Goal: Task Accomplishment & Management: Manage account settings

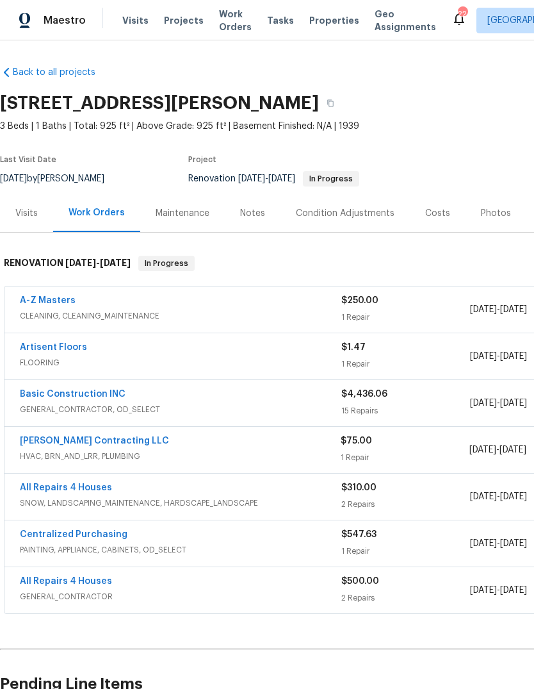
click at [134, 17] on span "Visits" at bounding box center [135, 20] width 26 height 13
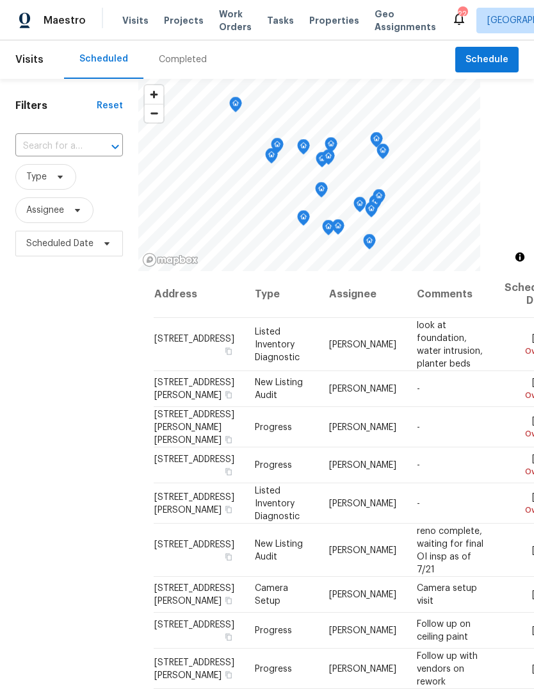
click at [190, 65] on div "Completed" at bounding box center [183, 59] width 48 height 13
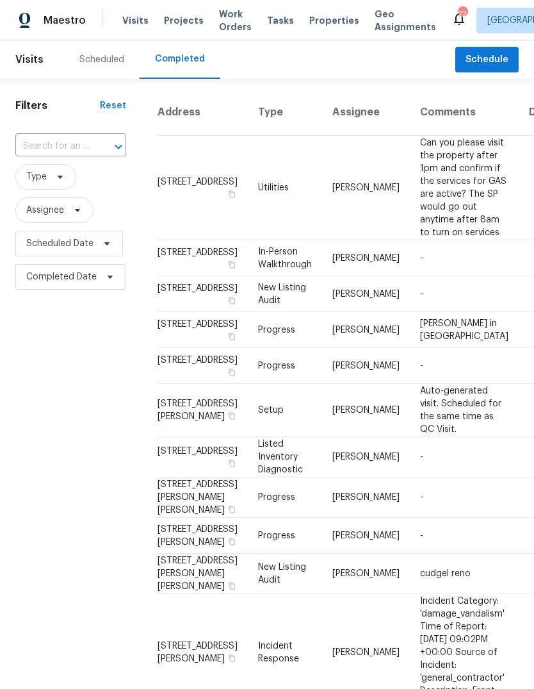
click at [418, 312] on td "-" at bounding box center [464, 294] width 109 height 36
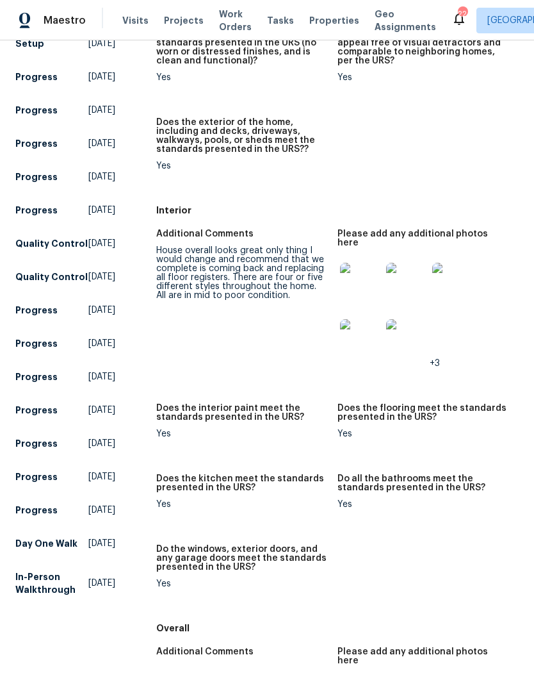
scroll to position [371, 0]
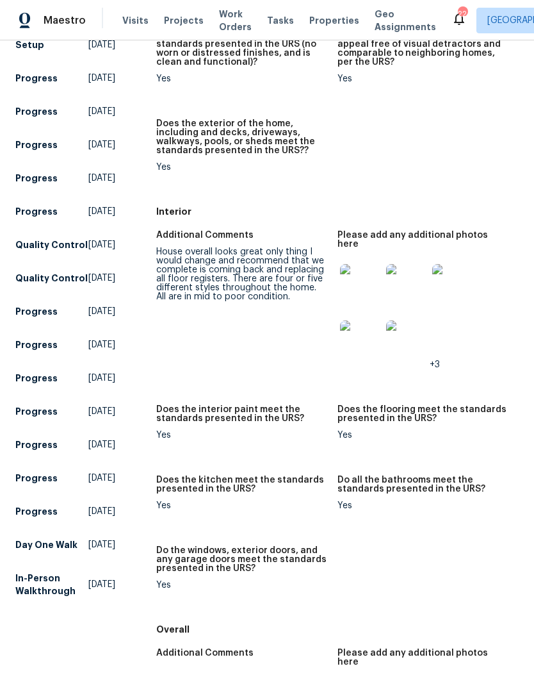
click at [362, 265] on img at bounding box center [360, 284] width 41 height 41
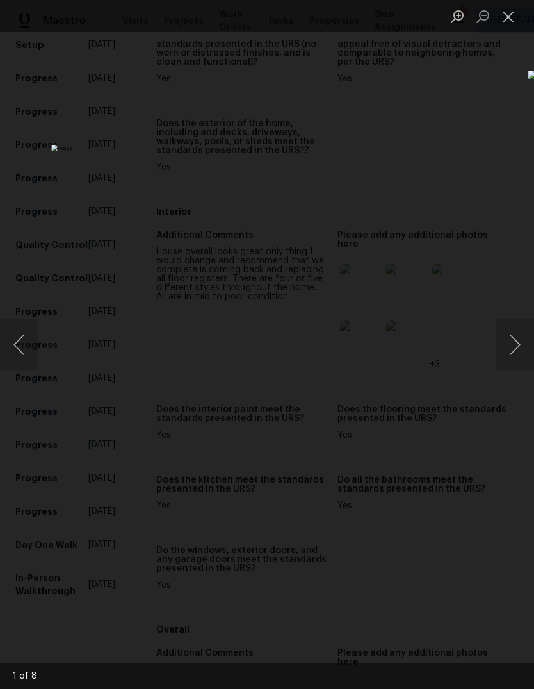
click at [509, 350] on button "Next image" at bounding box center [515, 344] width 38 height 51
click at [513, 349] on button "Next image" at bounding box center [515, 344] width 38 height 51
click at [516, 352] on button "Next image" at bounding box center [515, 344] width 38 height 51
click at [515, 351] on button "Next image" at bounding box center [515, 344] width 38 height 51
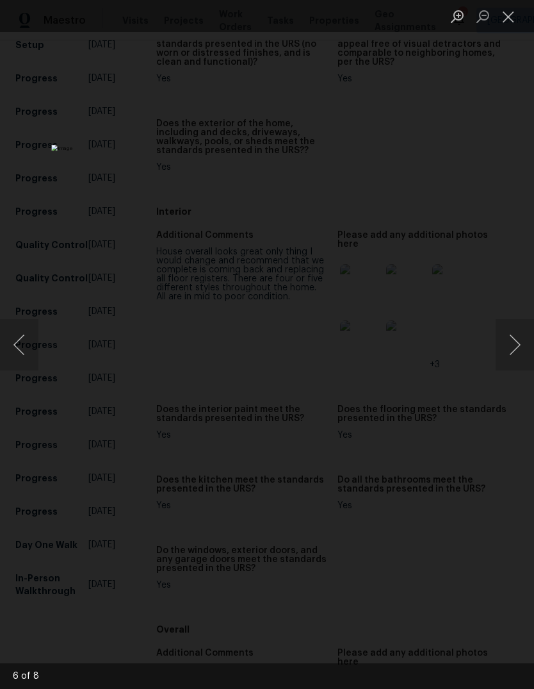
click at [27, 338] on button "Previous image" at bounding box center [19, 344] width 38 height 51
click at [512, 347] on button "Next image" at bounding box center [515, 344] width 38 height 51
click at [511, 346] on button "Next image" at bounding box center [515, 344] width 38 height 51
click at [512, 344] on button "Next image" at bounding box center [515, 344] width 38 height 51
click at [513, 342] on button "Next image" at bounding box center [515, 344] width 38 height 51
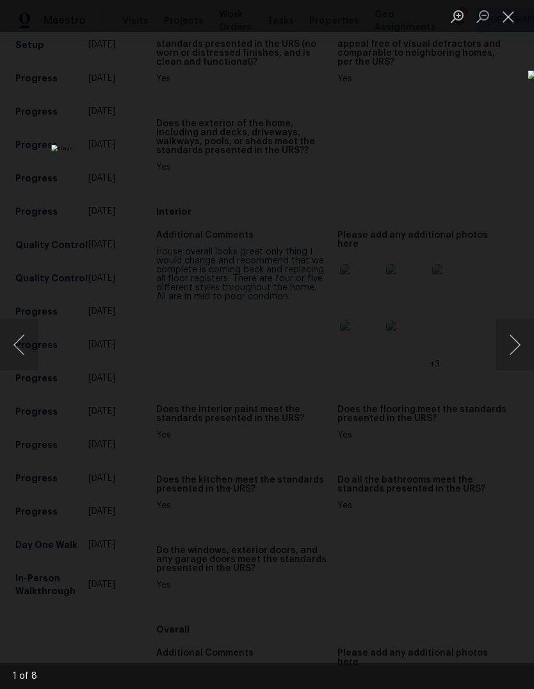
click at [513, 342] on button "Next image" at bounding box center [515, 344] width 38 height 51
click at [514, 342] on button "Next image" at bounding box center [515, 344] width 38 height 51
click at [513, 345] on button "Next image" at bounding box center [515, 344] width 38 height 51
click at [514, 342] on button "Next image" at bounding box center [515, 344] width 38 height 51
click at [502, 20] on button "Close lightbox" at bounding box center [509, 16] width 26 height 22
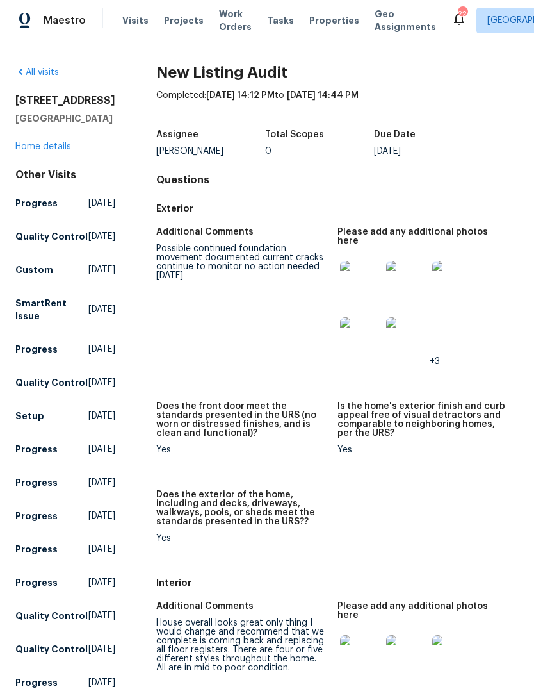
scroll to position [0, 0]
click at [44, 76] on link "All visits" at bounding box center [37, 72] width 44 height 9
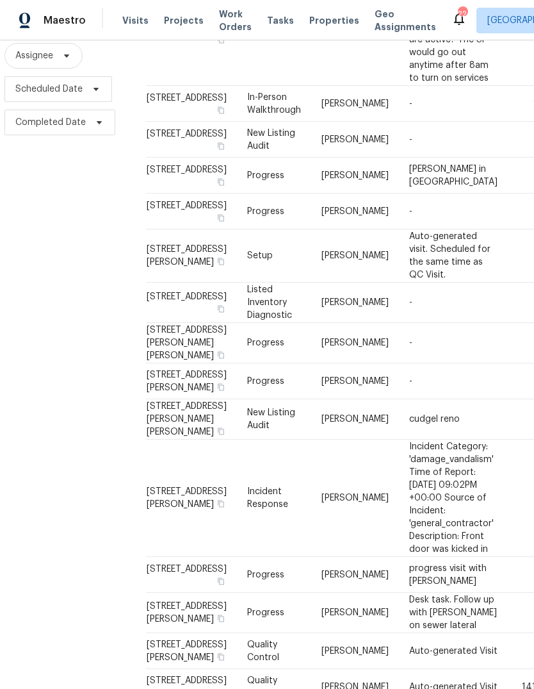
scroll to position [156, 11]
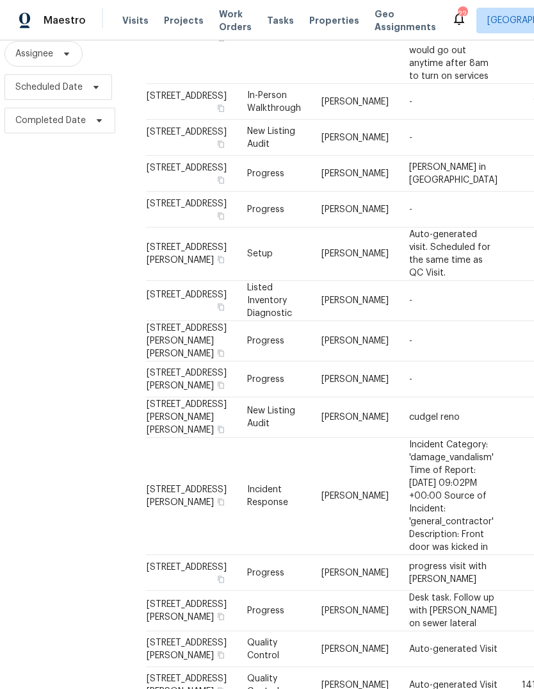
click at [427, 192] on td "[PERSON_NAME] in [GEOGRAPHIC_DATA]" at bounding box center [453, 174] width 109 height 36
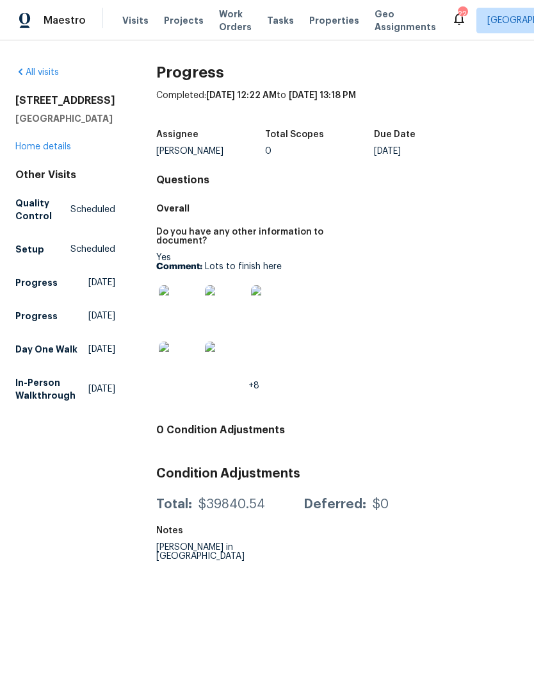
click at [170, 313] on img at bounding box center [179, 305] width 41 height 41
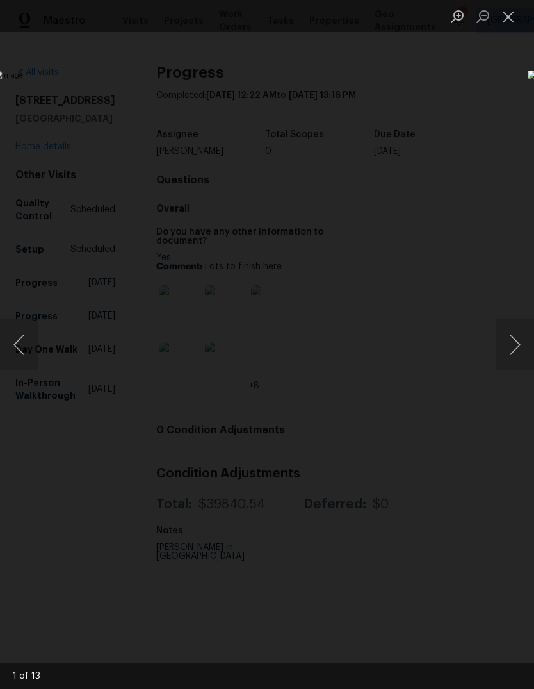
click at [517, 343] on button "Next image" at bounding box center [515, 344] width 38 height 51
click at [511, 352] on button "Next image" at bounding box center [515, 344] width 38 height 51
click at [514, 349] on button "Next image" at bounding box center [515, 344] width 38 height 51
click at [521, 345] on button "Next image" at bounding box center [515, 344] width 38 height 51
click at [513, 343] on button "Next image" at bounding box center [515, 344] width 38 height 51
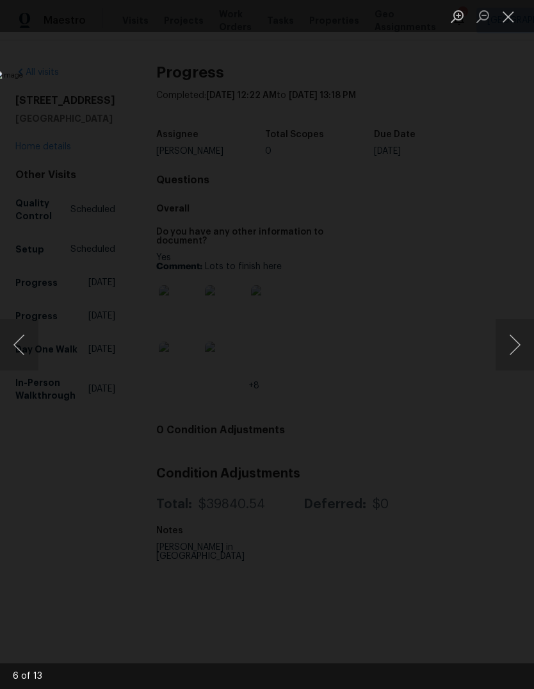
click at [514, 343] on button "Next image" at bounding box center [515, 344] width 38 height 51
click at [23, 348] on button "Previous image" at bounding box center [19, 344] width 38 height 51
click at [520, 342] on button "Next image" at bounding box center [515, 344] width 38 height 51
click at [511, 346] on button "Next image" at bounding box center [515, 344] width 38 height 51
click at [515, 349] on button "Next image" at bounding box center [515, 344] width 38 height 51
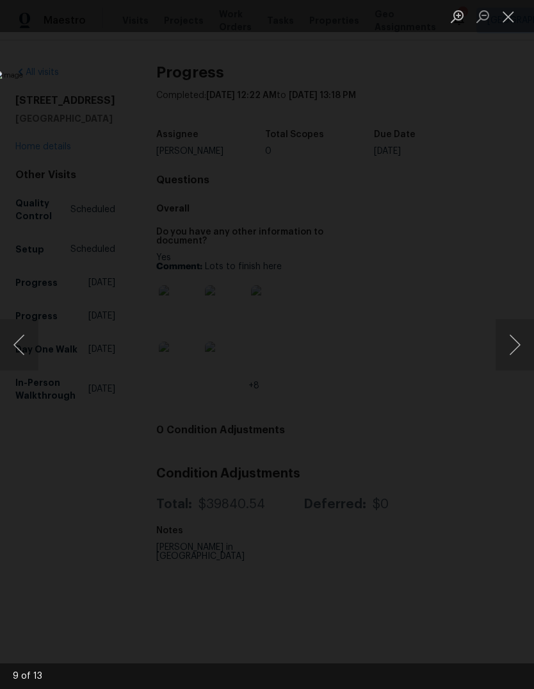
click at [516, 349] on button "Next image" at bounding box center [515, 344] width 38 height 51
click at [513, 342] on button "Next image" at bounding box center [515, 344] width 38 height 51
click at [506, 20] on button "Close lightbox" at bounding box center [509, 16] width 26 height 22
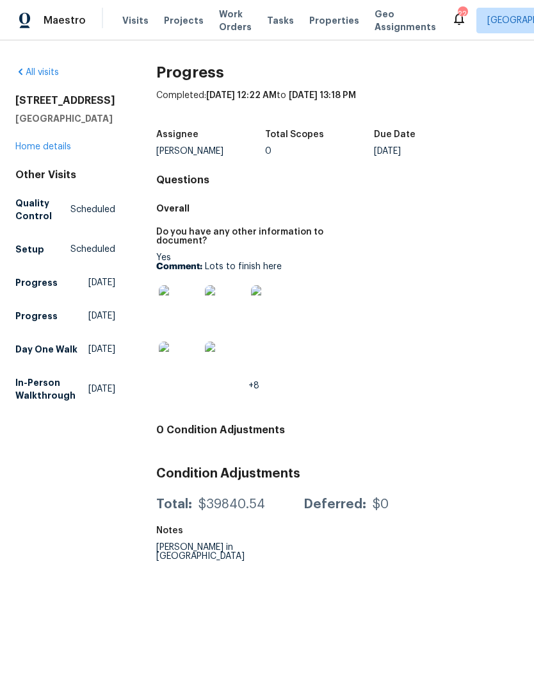
click at [41, 76] on link "All visits" at bounding box center [37, 72] width 44 height 9
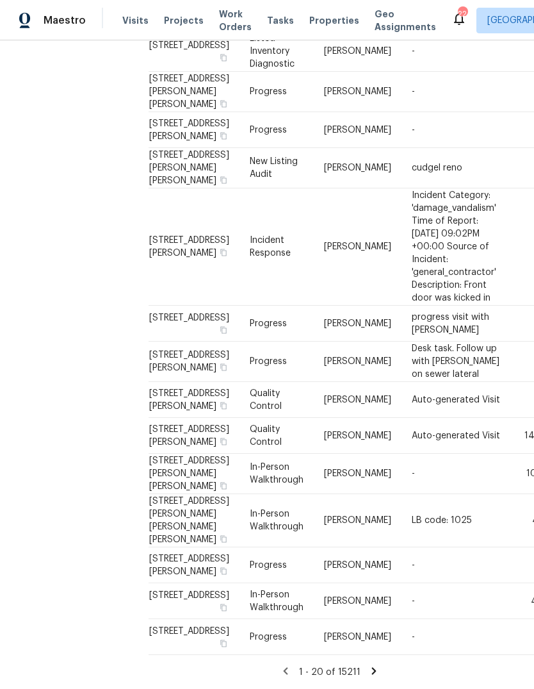
scroll to position [618, 8]
click at [440, 342] on td "progress visit with [PERSON_NAME]" at bounding box center [456, 324] width 109 height 36
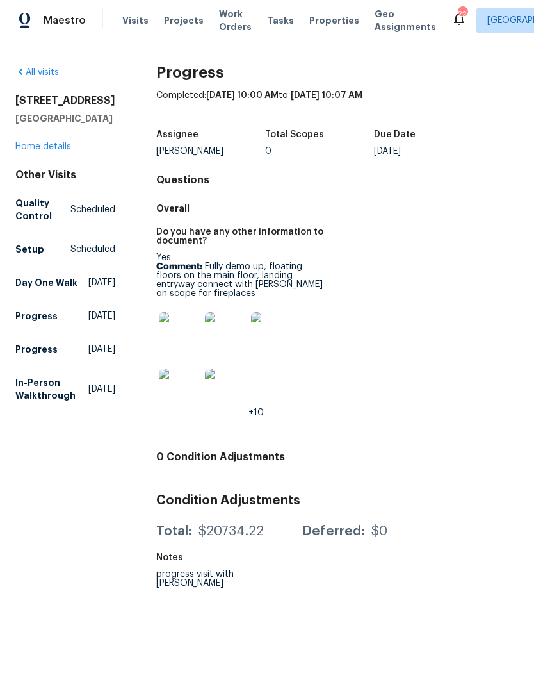
click at [170, 327] on img at bounding box center [179, 332] width 41 height 41
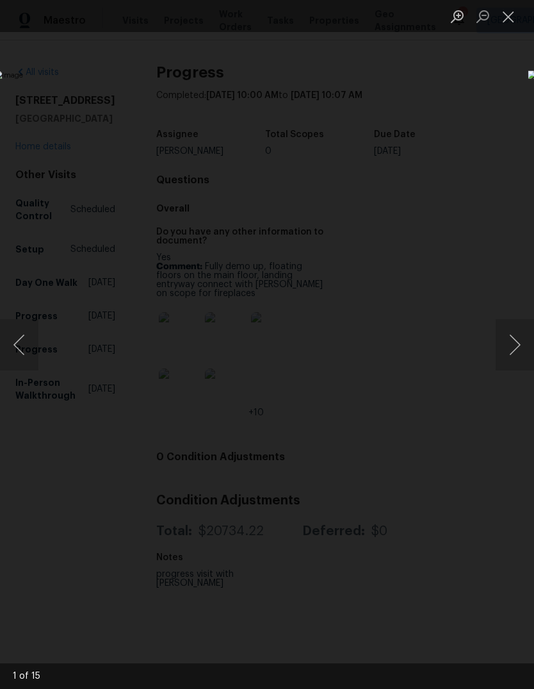
click at [516, 352] on button "Next image" at bounding box center [515, 344] width 38 height 51
click at [521, 345] on button "Next image" at bounding box center [515, 344] width 38 height 51
click at [513, 345] on button "Next image" at bounding box center [515, 344] width 38 height 51
click at [513, 343] on button "Next image" at bounding box center [515, 344] width 38 height 51
click at [513, 342] on button "Next image" at bounding box center [515, 344] width 38 height 51
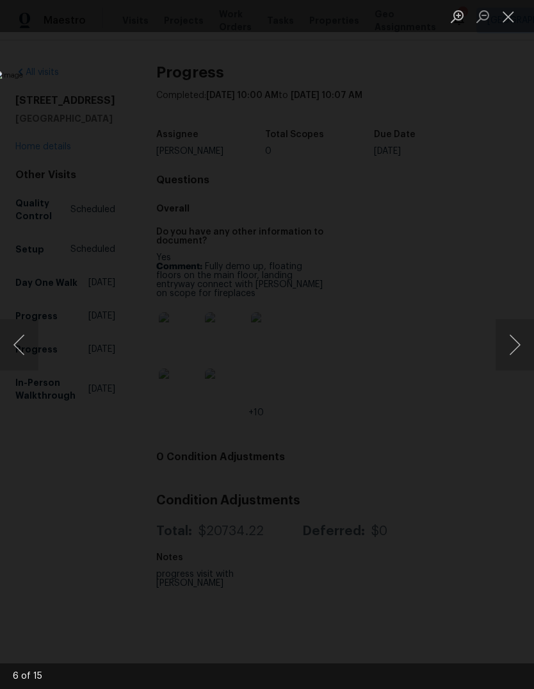
click at [516, 338] on button "Next image" at bounding box center [515, 344] width 38 height 51
click at [509, 344] on button "Next image" at bounding box center [515, 344] width 38 height 51
click at [514, 19] on button "Close lightbox" at bounding box center [509, 16] width 26 height 22
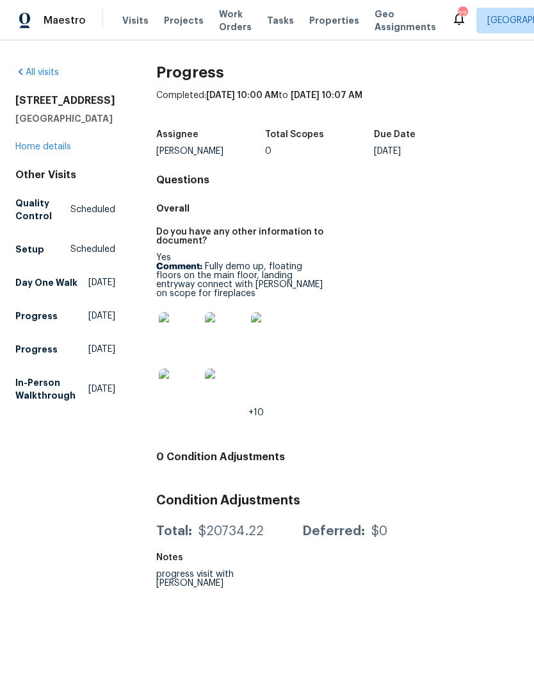
click at [44, 75] on link "All visits" at bounding box center [37, 72] width 44 height 9
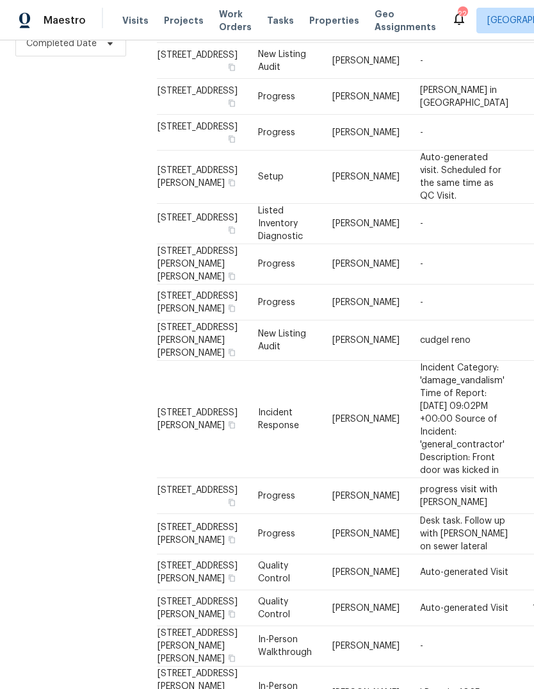
scroll to position [233, 0]
click at [413, 244] on td "-" at bounding box center [464, 224] width 109 height 40
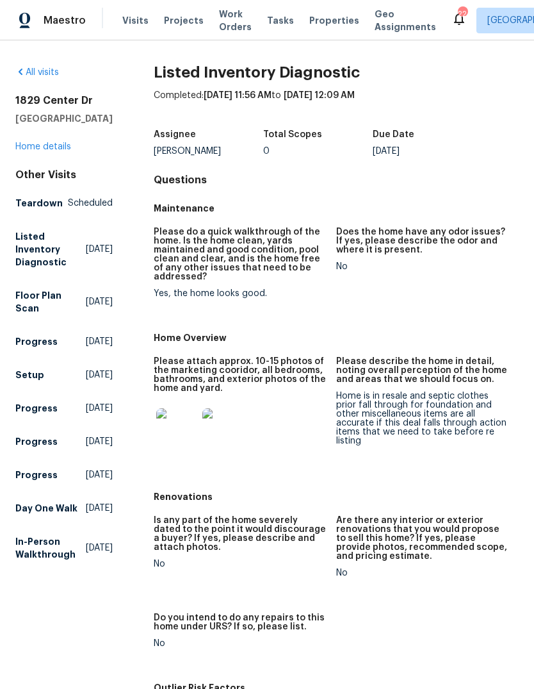
click at [34, 71] on link "All visits" at bounding box center [37, 72] width 44 height 9
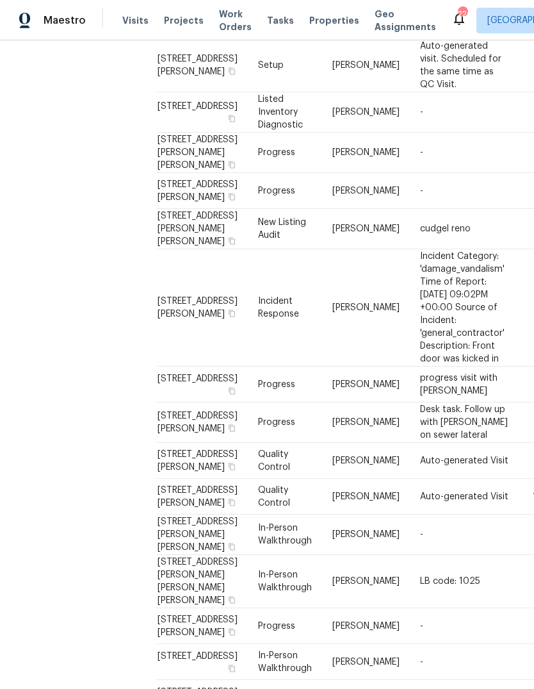
scroll to position [347, 0]
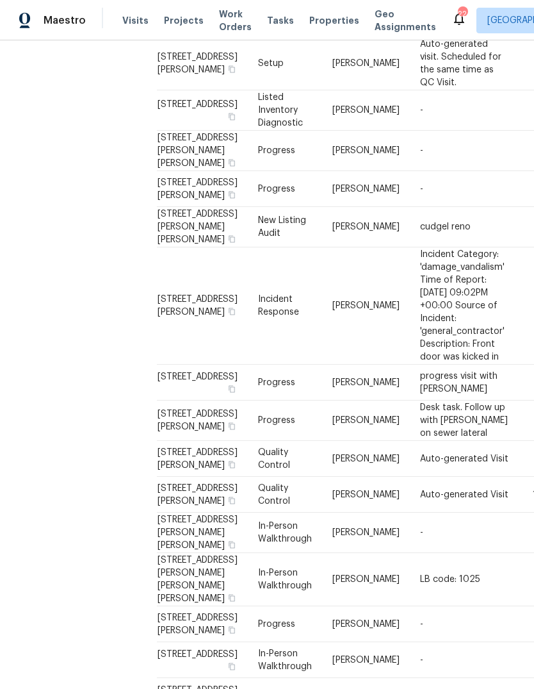
click at [453, 131] on td "-" at bounding box center [464, 110] width 109 height 40
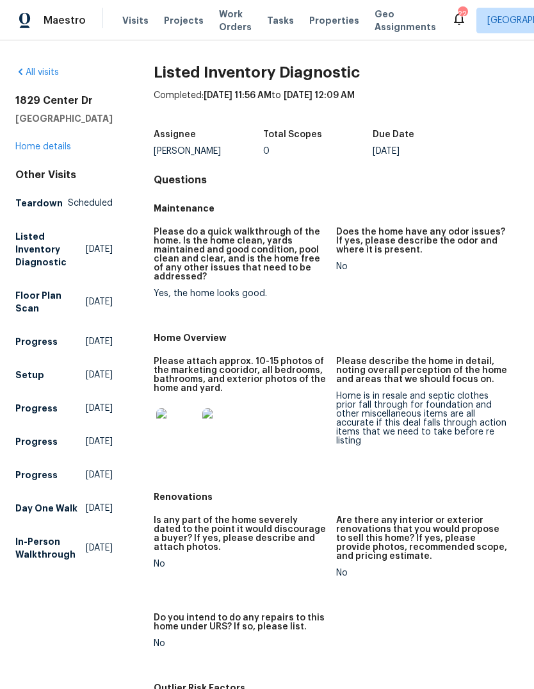
click at [35, 151] on link "Home details" at bounding box center [43, 146] width 56 height 9
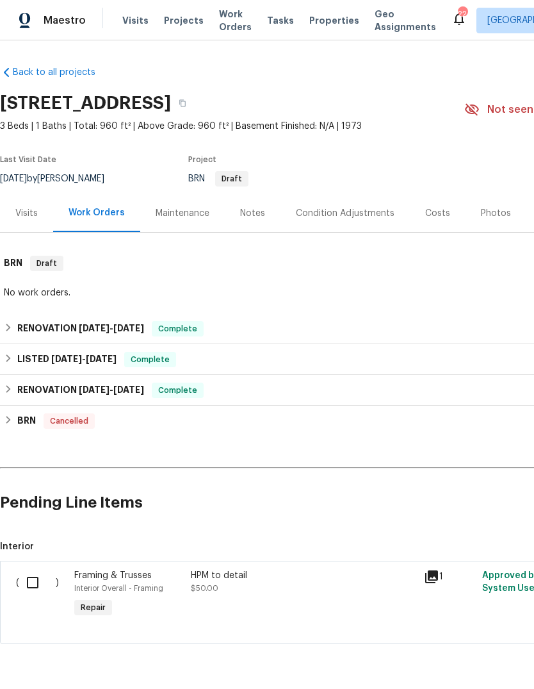
click at [21, 75] on link "Back to all projects" at bounding box center [61, 72] width 123 height 13
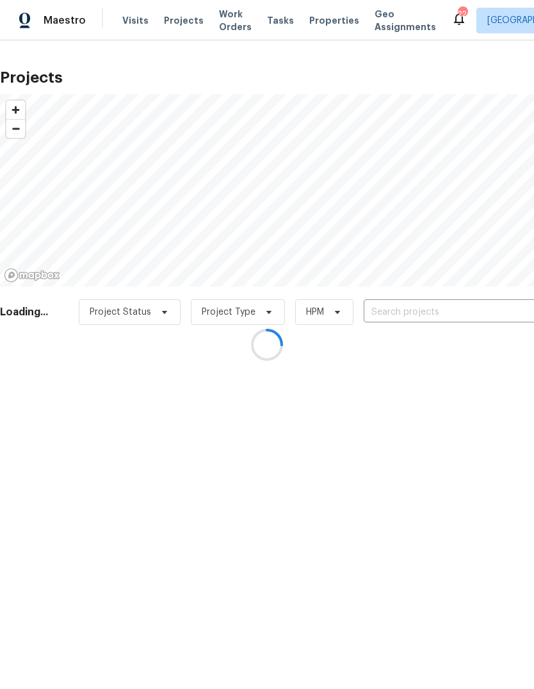
click at [125, 28] on div at bounding box center [267, 344] width 534 height 689
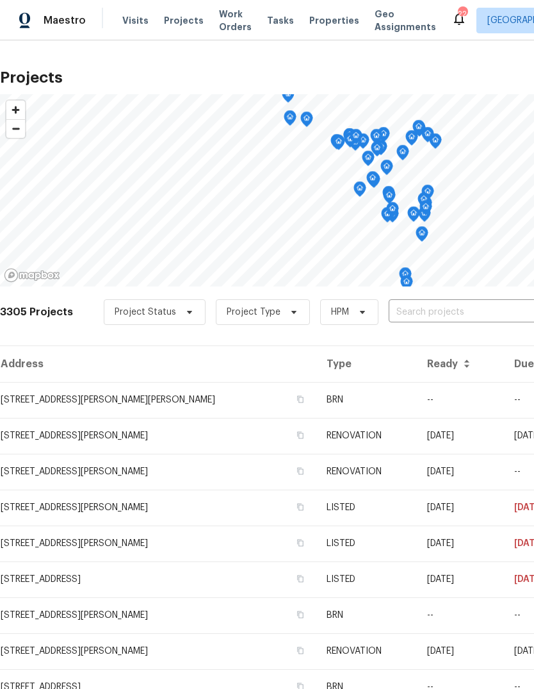
click at [141, 22] on span "Visits" at bounding box center [135, 20] width 26 height 13
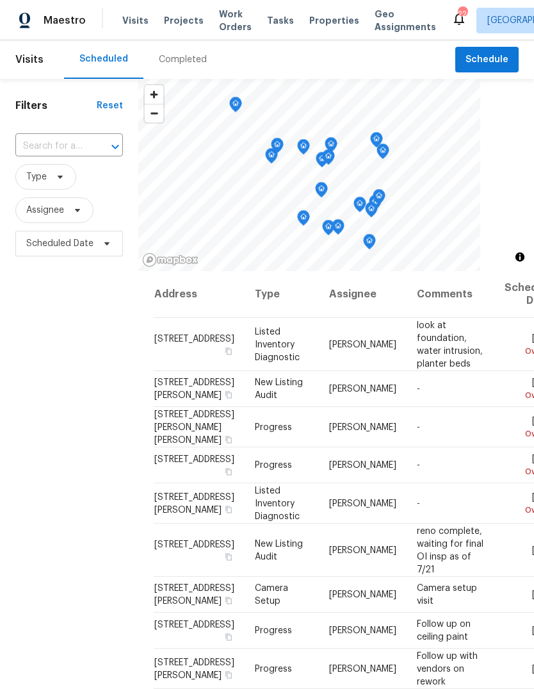
click at [190, 63] on div "Completed" at bounding box center [183, 59] width 48 height 13
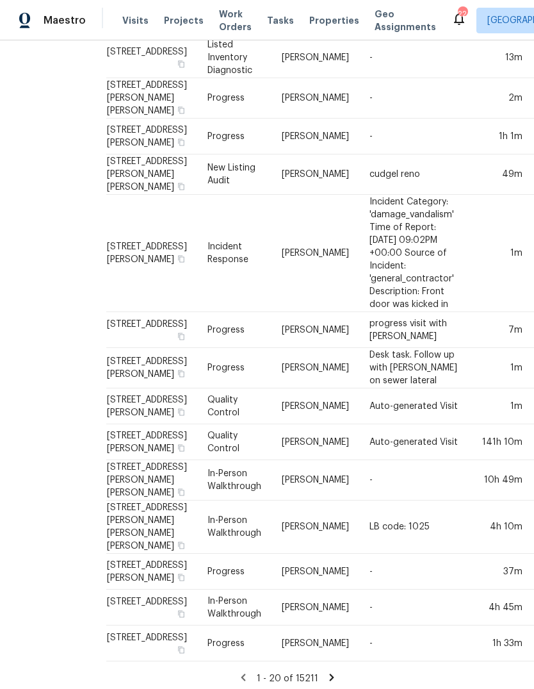
scroll to position [399, 50]
click at [469, 195] on td "49m" at bounding box center [501, 174] width 65 height 40
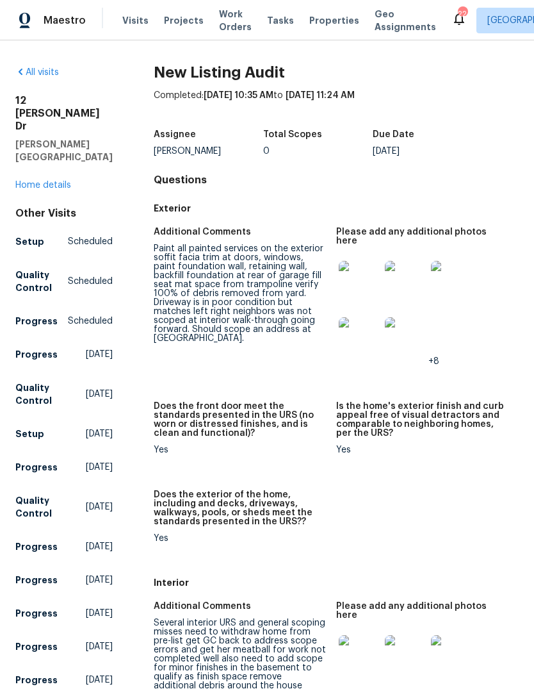
click at [367, 275] on img at bounding box center [359, 281] width 41 height 41
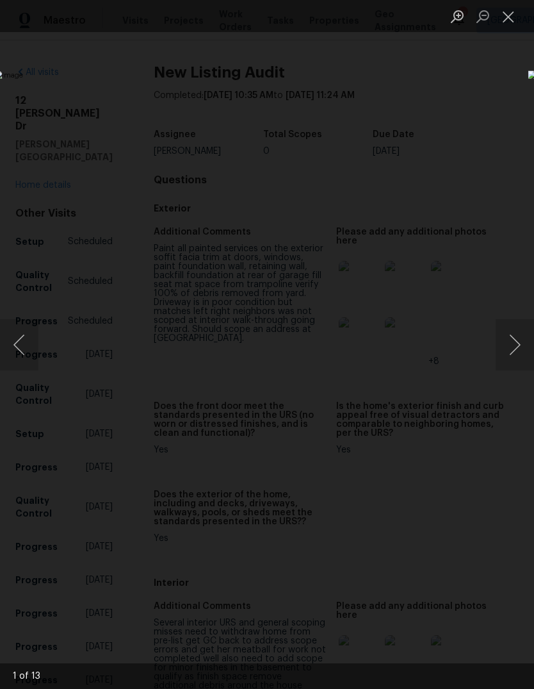
click at [514, 349] on button "Next image" at bounding box center [515, 344] width 38 height 51
click at [515, 353] on button "Next image" at bounding box center [515, 344] width 38 height 51
click at [518, 350] on button "Next image" at bounding box center [515, 344] width 38 height 51
click at [507, 352] on button "Next image" at bounding box center [515, 344] width 38 height 51
click at [509, 349] on button "Next image" at bounding box center [515, 344] width 38 height 51
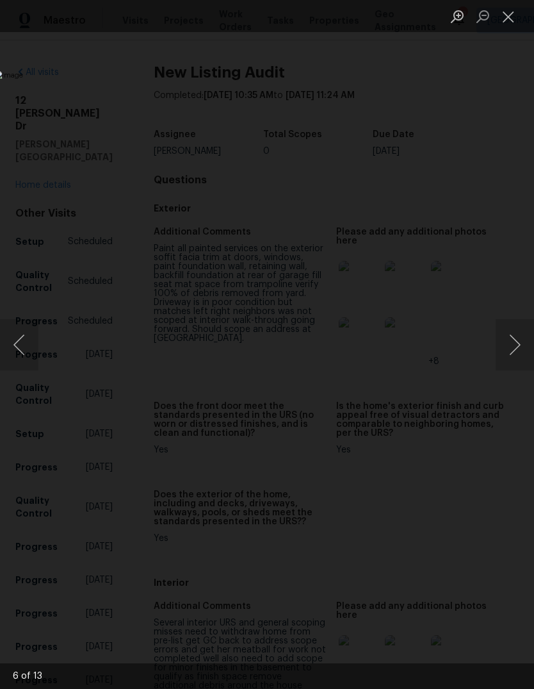
click at [504, 17] on button "Close lightbox" at bounding box center [509, 16] width 26 height 22
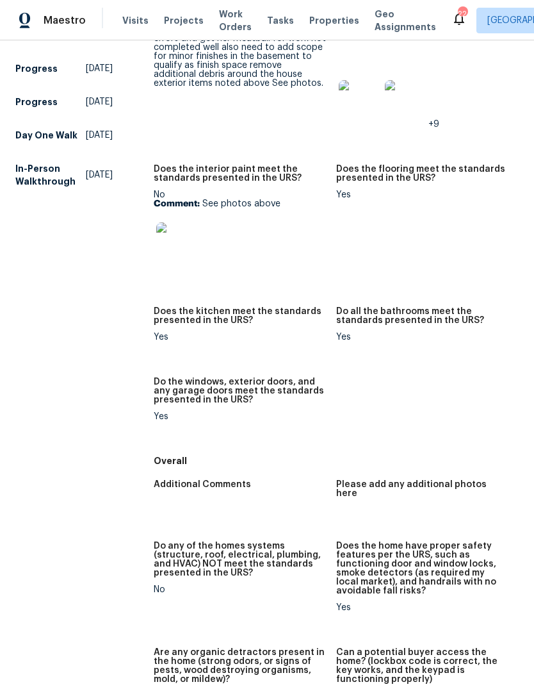
scroll to position [598, 0]
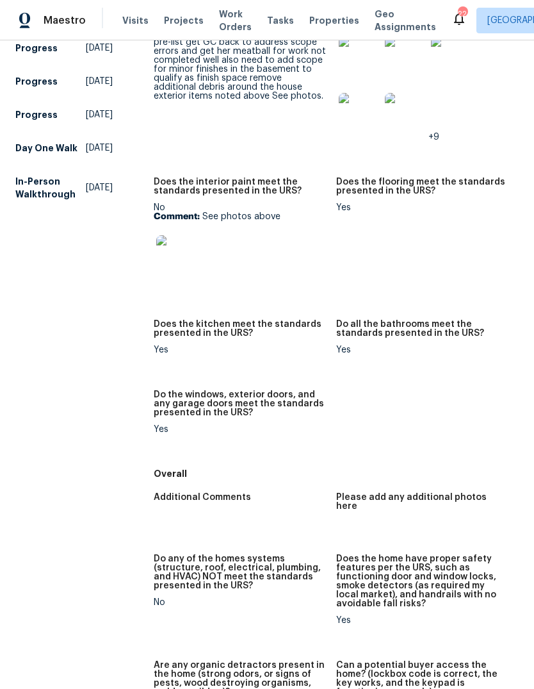
click at [158, 235] on img at bounding box center [176, 255] width 41 height 41
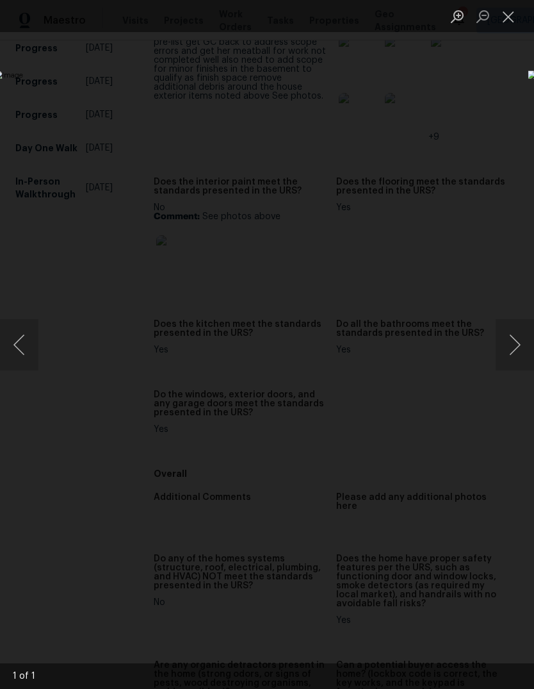
click at [505, 17] on button "Close lightbox" at bounding box center [509, 16] width 26 height 22
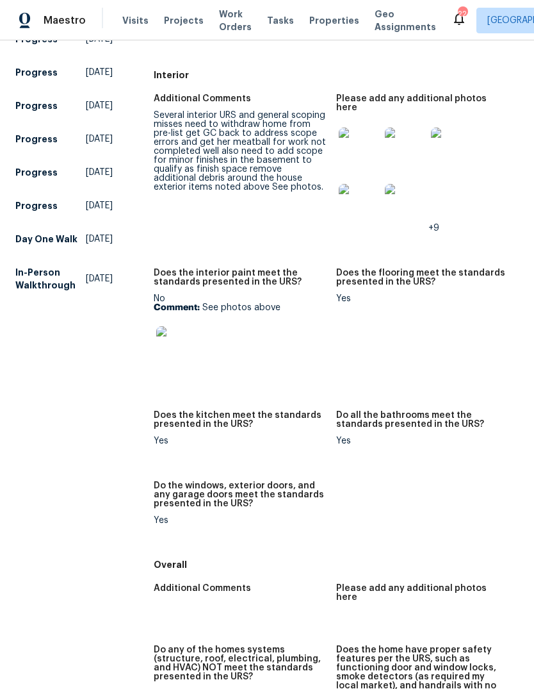
scroll to position [481, 0]
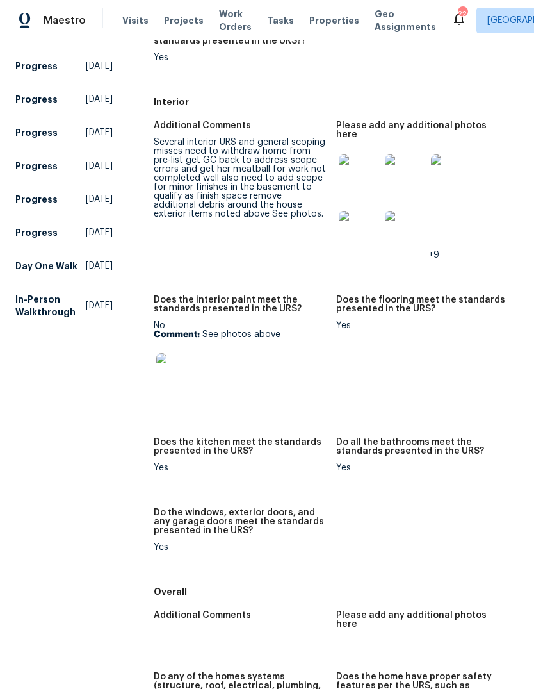
click at [361, 158] on img at bounding box center [359, 174] width 41 height 41
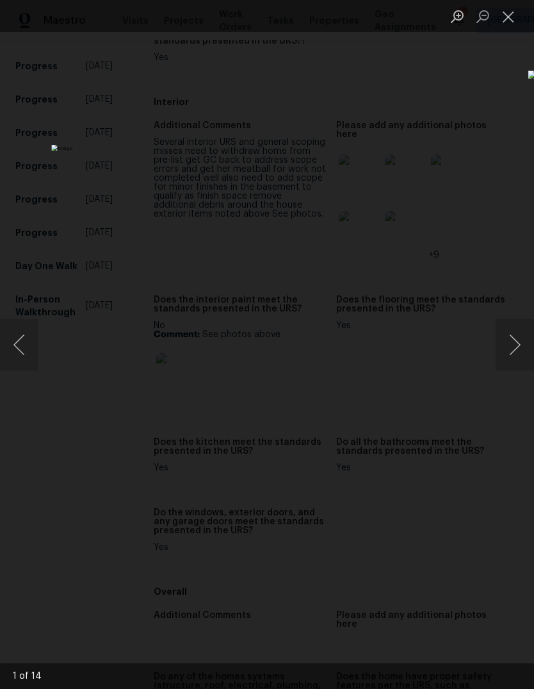
click at [502, 344] on button "Next image" at bounding box center [515, 344] width 38 height 51
click at [511, 343] on button "Next image" at bounding box center [515, 344] width 38 height 51
click at [513, 340] on button "Next image" at bounding box center [515, 344] width 38 height 51
click at [515, 345] on button "Next image" at bounding box center [515, 344] width 38 height 51
click at [515, 338] on button "Next image" at bounding box center [515, 344] width 38 height 51
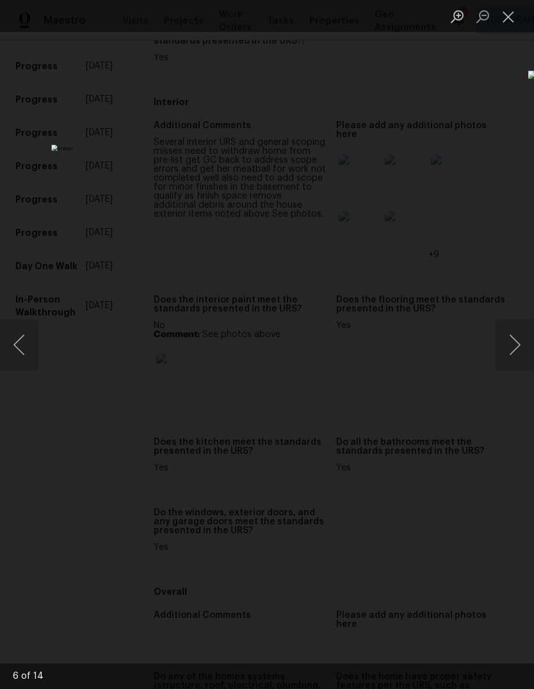
click at [518, 338] on button "Next image" at bounding box center [515, 344] width 38 height 51
click at [514, 336] on button "Next image" at bounding box center [515, 344] width 38 height 51
click at [515, 336] on button "Next image" at bounding box center [515, 344] width 38 height 51
click at [516, 340] on button "Next image" at bounding box center [515, 344] width 38 height 51
click at [513, 343] on button "Next image" at bounding box center [515, 344] width 38 height 51
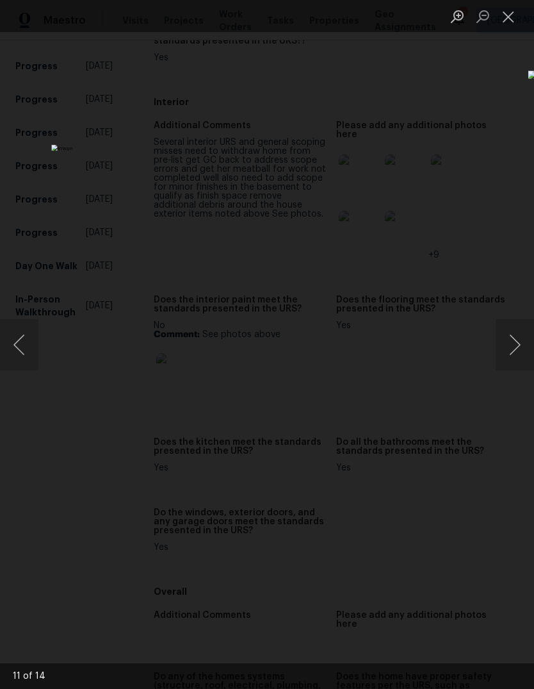
click at [513, 338] on button "Next image" at bounding box center [515, 344] width 38 height 51
click at [517, 335] on button "Next image" at bounding box center [515, 344] width 38 height 51
click at [501, 21] on button "Close lightbox" at bounding box center [509, 16] width 26 height 22
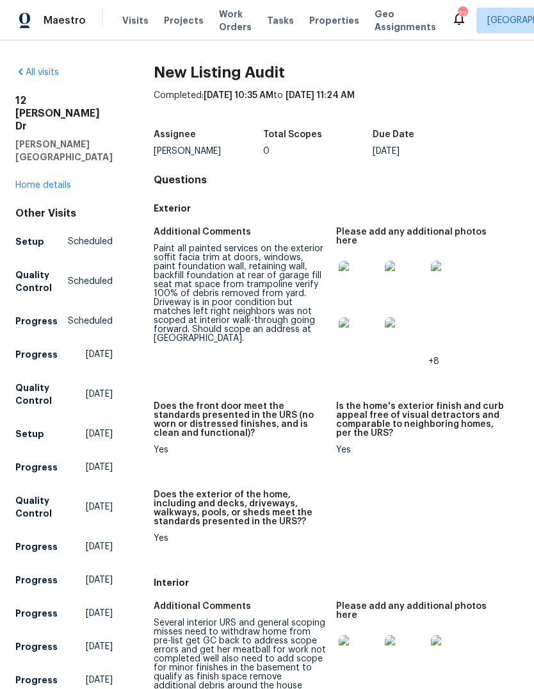
scroll to position [0, 0]
click at [37, 72] on link "All visits" at bounding box center [37, 72] width 44 height 9
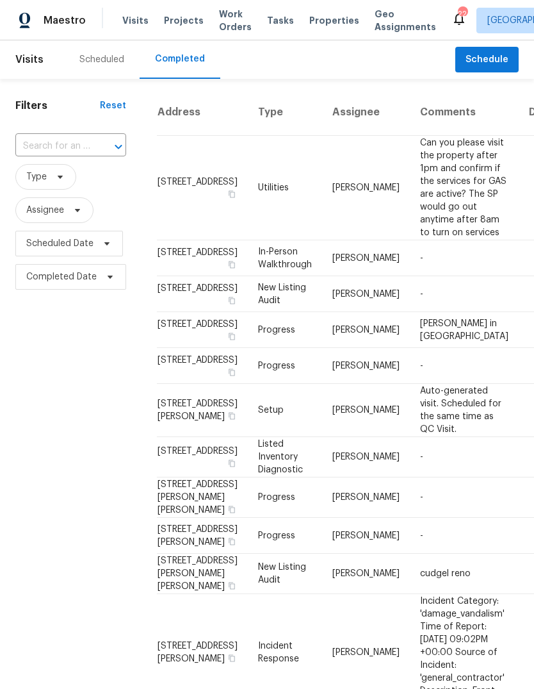
click at [135, 22] on span "Visits" at bounding box center [135, 20] width 26 height 13
click at [191, 26] on span "Projects" at bounding box center [184, 20] width 40 height 13
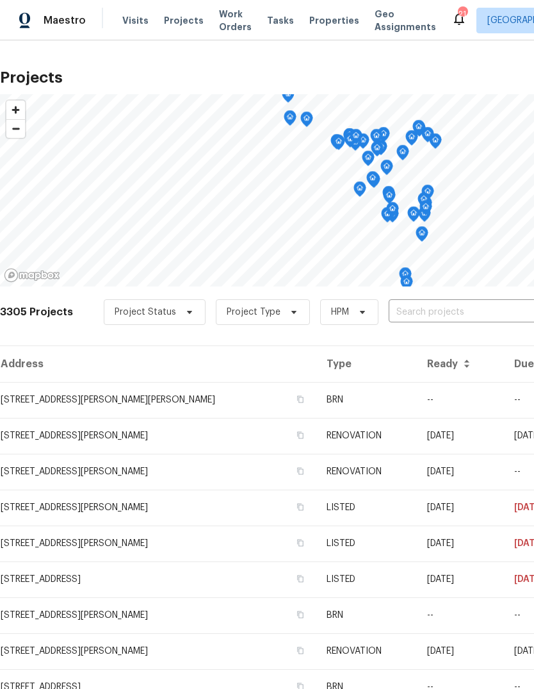
click at [457, 306] on input "text" at bounding box center [462, 312] width 147 height 20
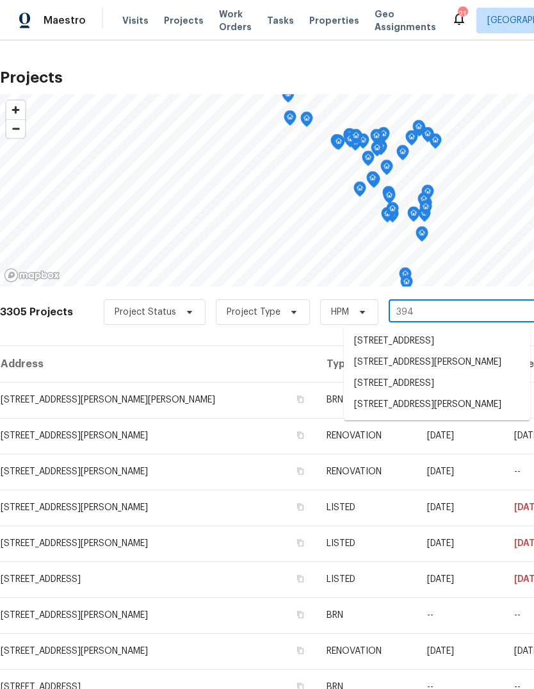
type input "3940"
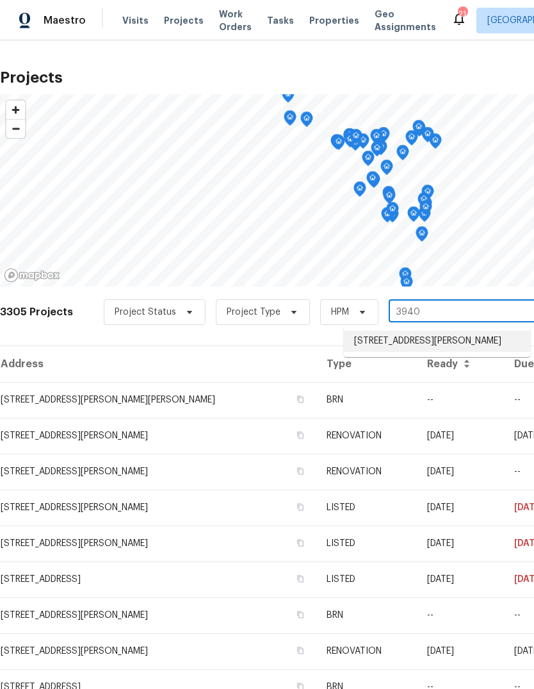
click at [476, 344] on li "[STREET_ADDRESS][PERSON_NAME]" at bounding box center [437, 341] width 186 height 21
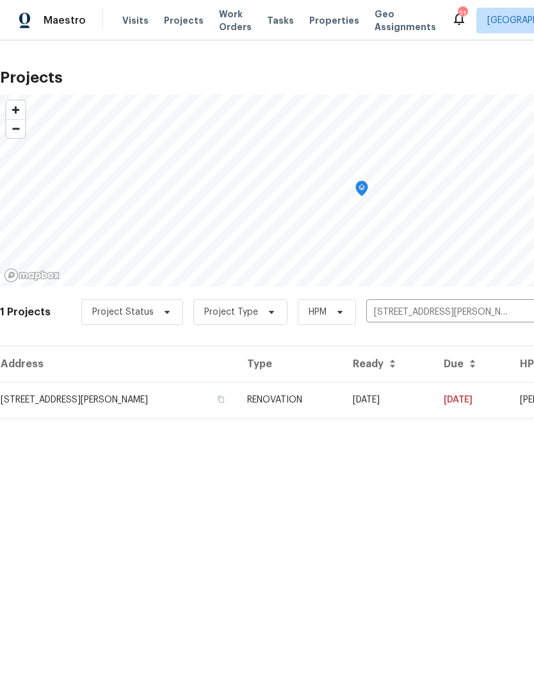
click at [406, 403] on td "[DATE]" at bounding box center [388, 400] width 91 height 36
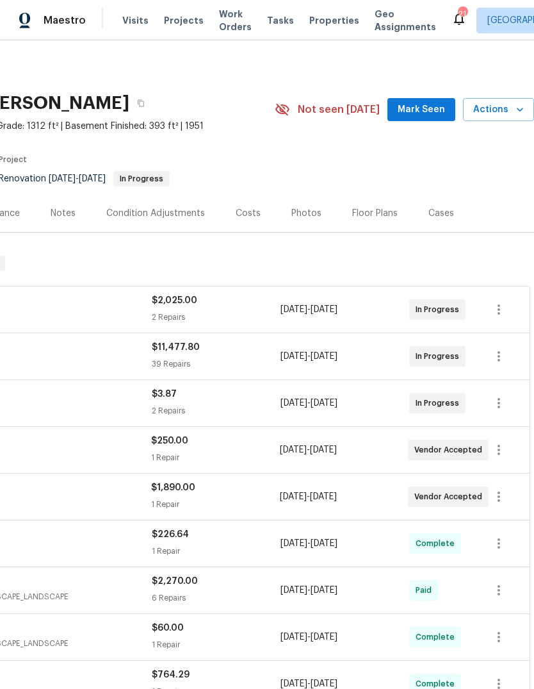
scroll to position [0, 190]
click at [438, 110] on span "Mark Seen" at bounding box center [421, 110] width 47 height 16
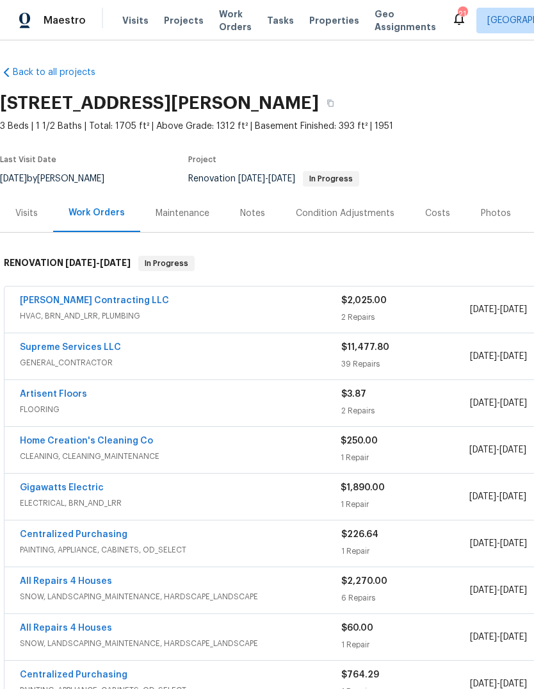
scroll to position [0, 0]
click at [190, 25] on span "Projects" at bounding box center [184, 20] width 40 height 13
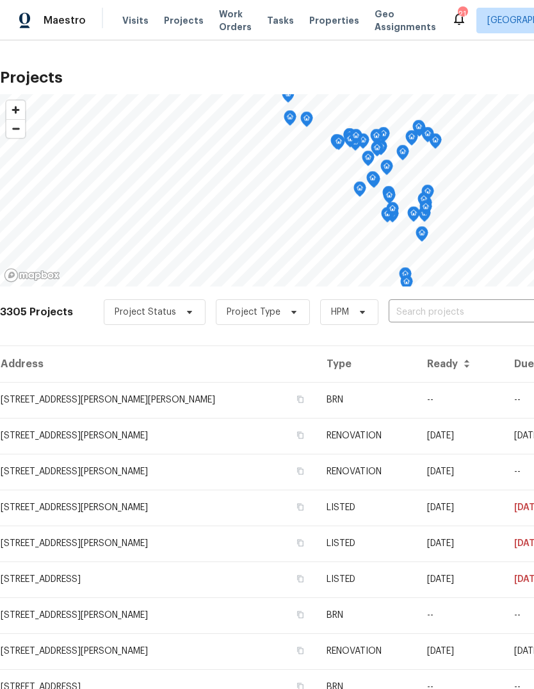
click at [443, 315] on input "text" at bounding box center [462, 312] width 147 height 20
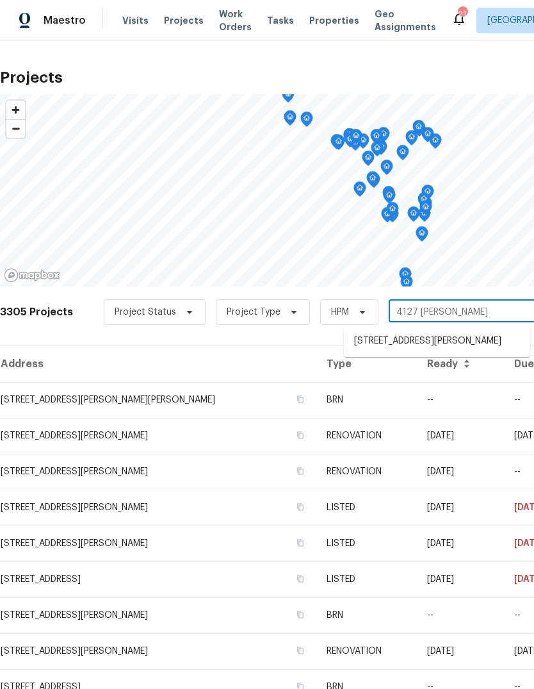
type input "4127 [PERSON_NAME]"
click at [459, 351] on li "[STREET_ADDRESS][PERSON_NAME]" at bounding box center [437, 341] width 186 height 21
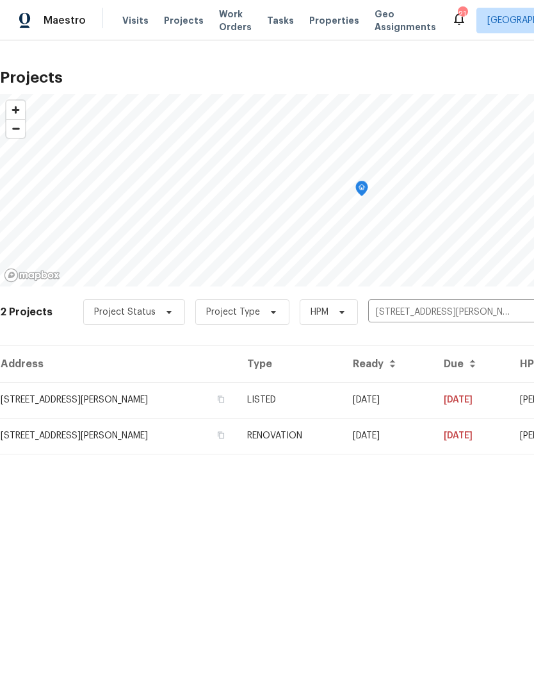
click at [353, 398] on td "[DATE]" at bounding box center [388, 400] width 91 height 36
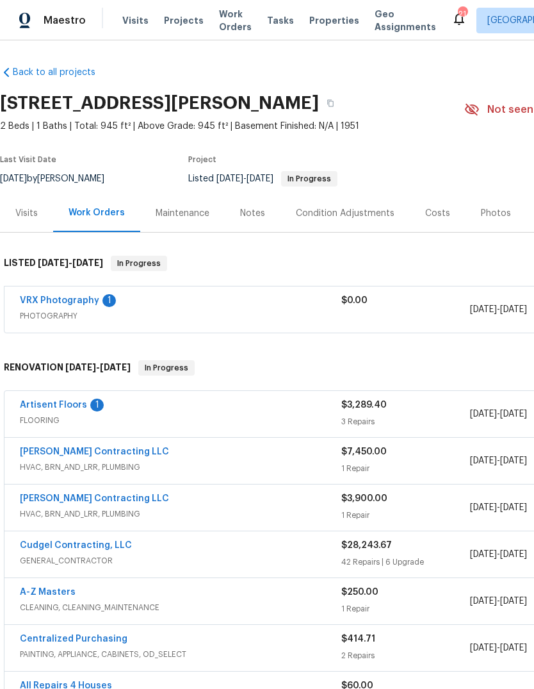
click at [81, 400] on link "Artisent Floors" at bounding box center [53, 404] width 67 height 9
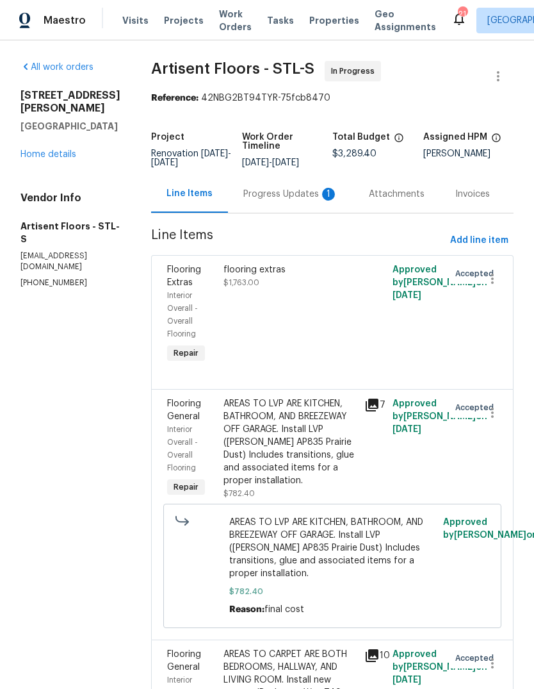
click at [308, 211] on div "Progress Updates 1" at bounding box center [291, 194] width 126 height 38
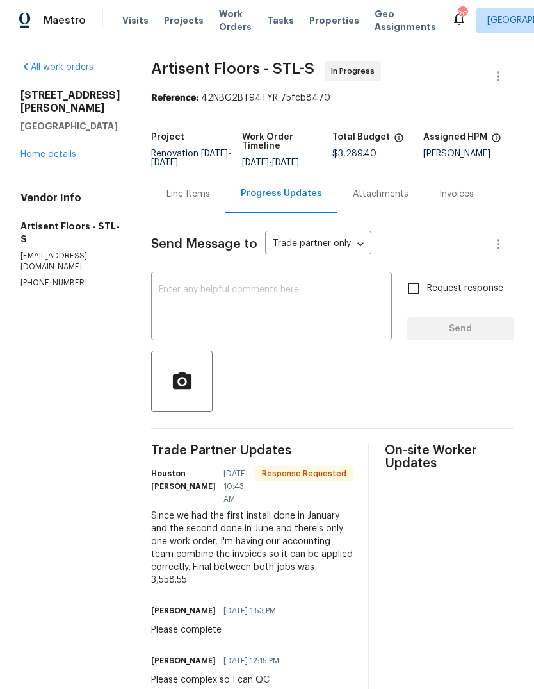
click at [210, 199] on div "Line Items" at bounding box center [189, 194] width 44 height 13
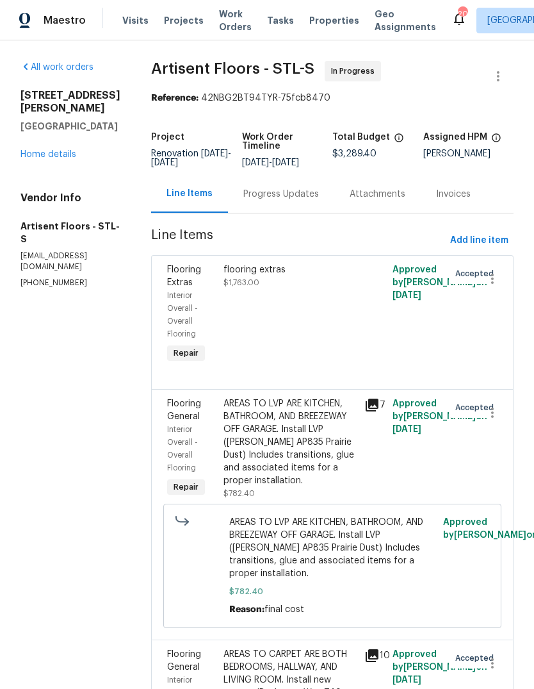
click at [74, 150] on link "Home details" at bounding box center [49, 154] width 56 height 9
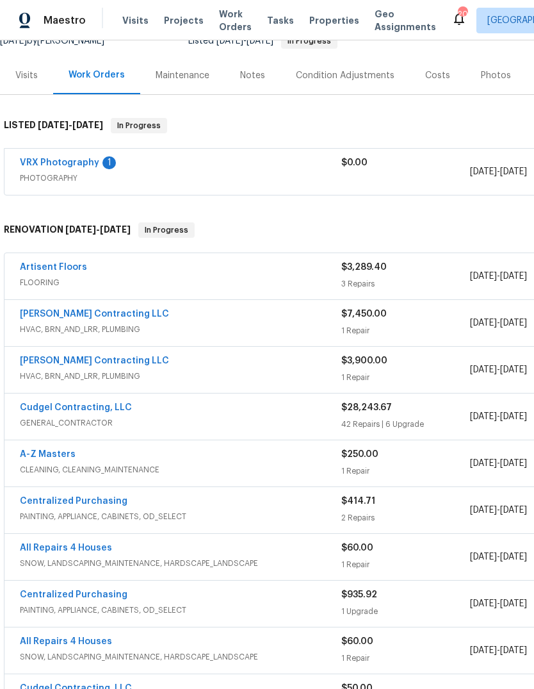
scroll to position [137, 0]
click at [81, 269] on link "Artisent Floors" at bounding box center [53, 267] width 67 height 9
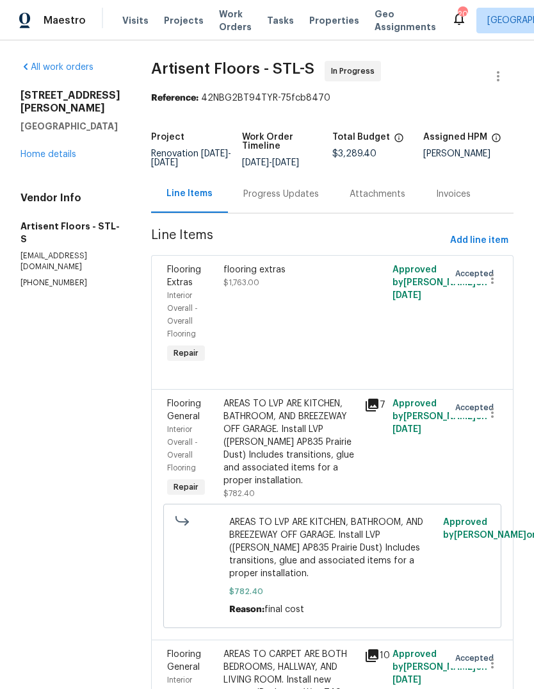
click at [307, 201] on div "Progress Updates" at bounding box center [281, 194] width 76 height 13
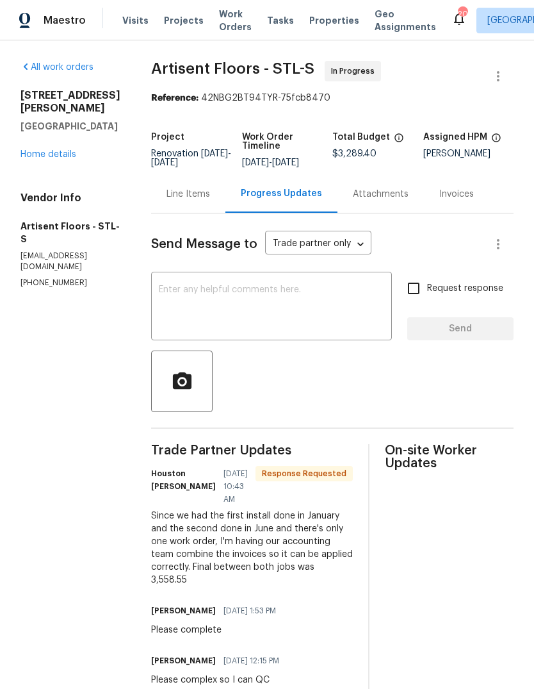
click at [204, 201] on div "Line Items" at bounding box center [189, 194] width 44 height 13
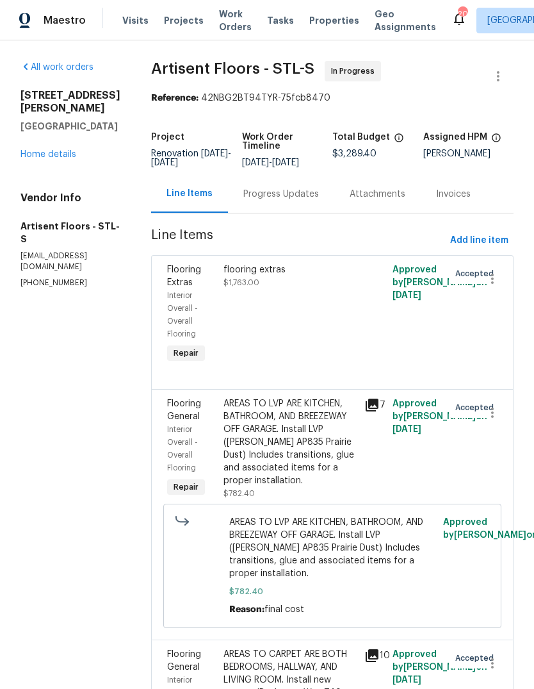
click at [313, 213] on div "Progress Updates" at bounding box center [281, 194] width 106 height 38
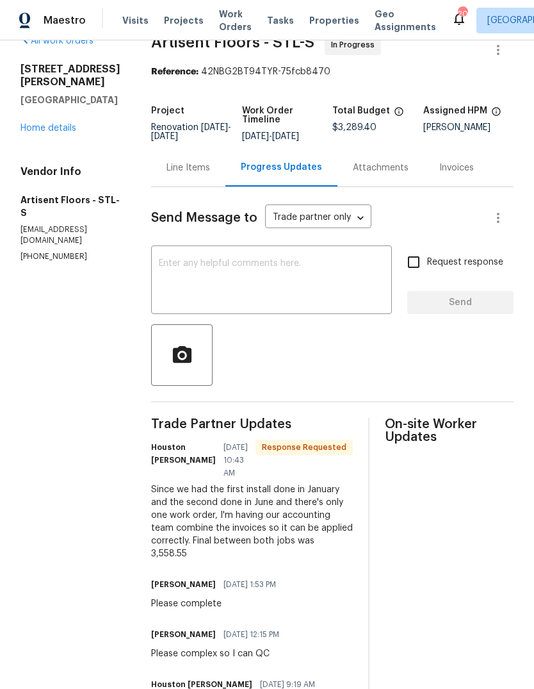
scroll to position [26, 0]
click at [210, 175] on div "Line Items" at bounding box center [189, 168] width 44 height 13
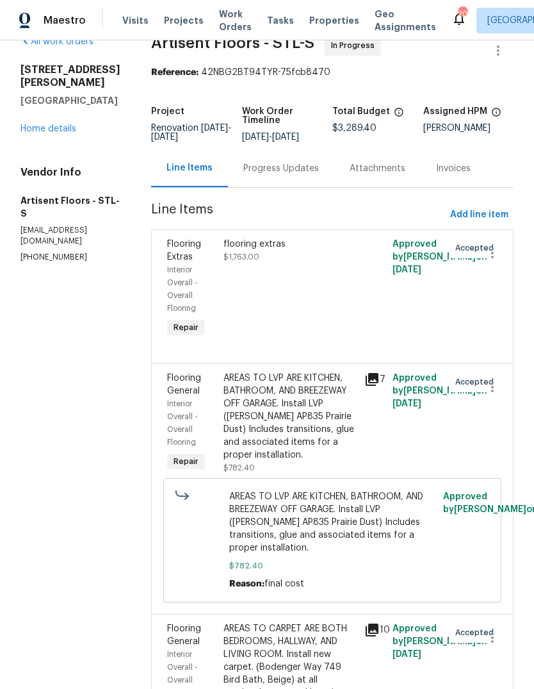
click at [61, 124] on link "Home details" at bounding box center [49, 128] width 56 height 9
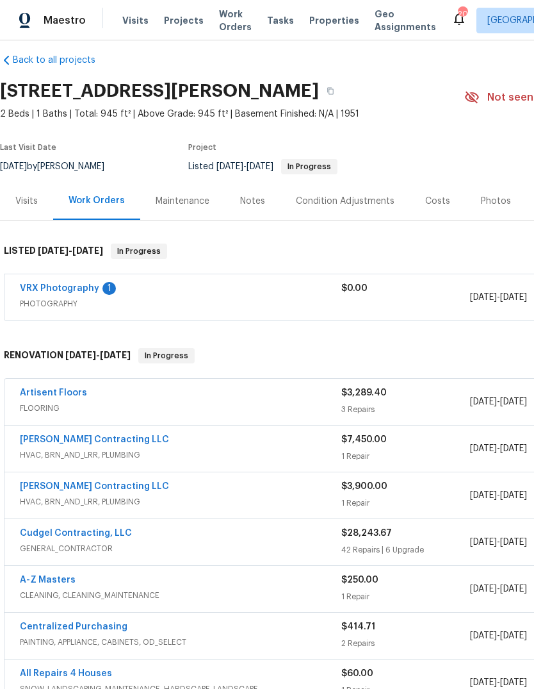
scroll to position [13, 0]
click at [75, 395] on link "Artisent Floors" at bounding box center [53, 392] width 67 height 9
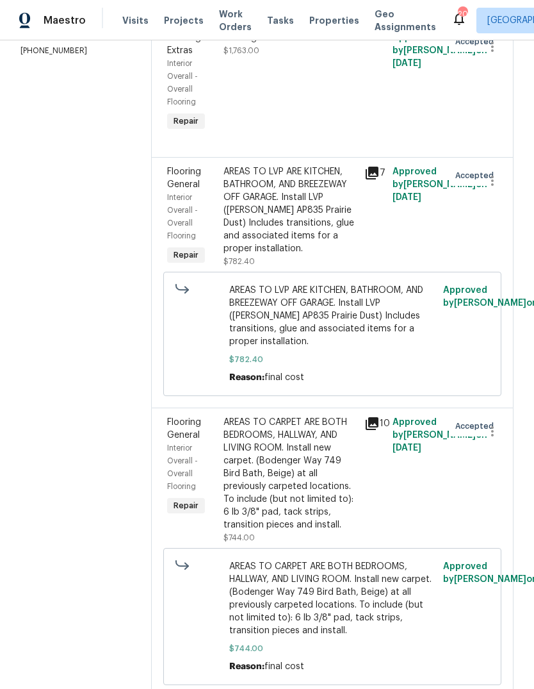
scroll to position [231, 0]
click at [325, 488] on div "AREAS TO CARPET ARE BOTH BEDROOMS, HALLWAY, AND LIVING ROOM. Install new carpet…" at bounding box center [290, 473] width 133 height 115
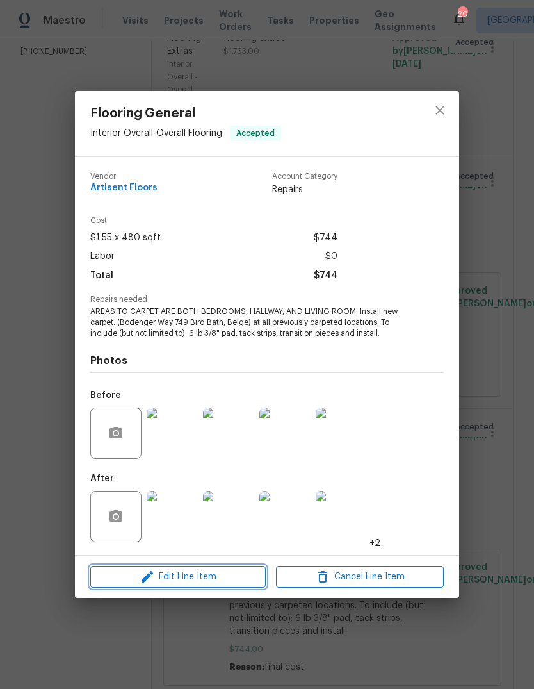
click at [233, 580] on span "Edit Line Item" at bounding box center [178, 577] width 168 height 16
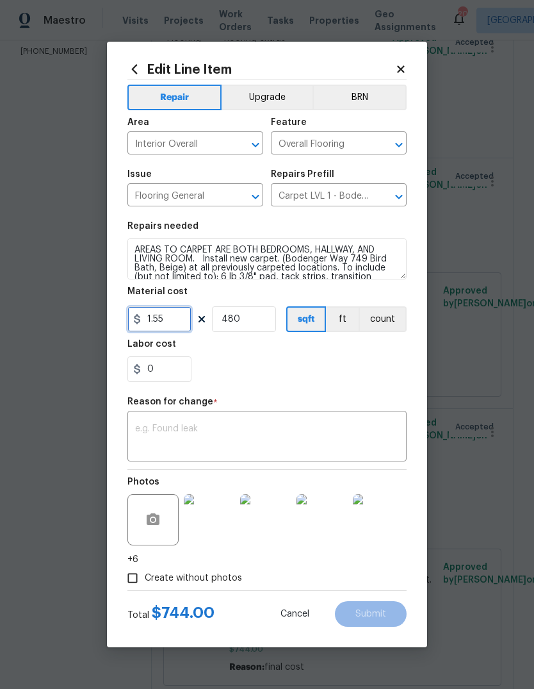
click at [179, 329] on input "1.55" at bounding box center [160, 319] width 64 height 26
type input "1013.15"
click at [263, 326] on input "480" at bounding box center [244, 319] width 64 height 26
type input "1"
click at [322, 376] on div "0" at bounding box center [267, 369] width 279 height 26
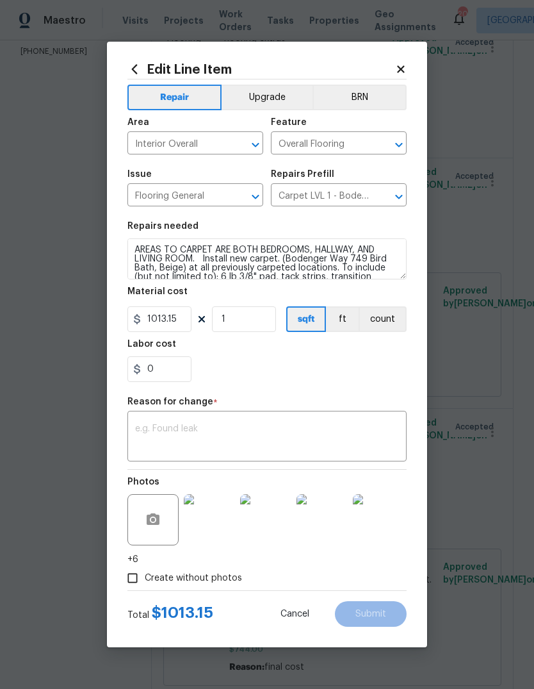
click at [277, 440] on textarea at bounding box center [267, 437] width 264 height 27
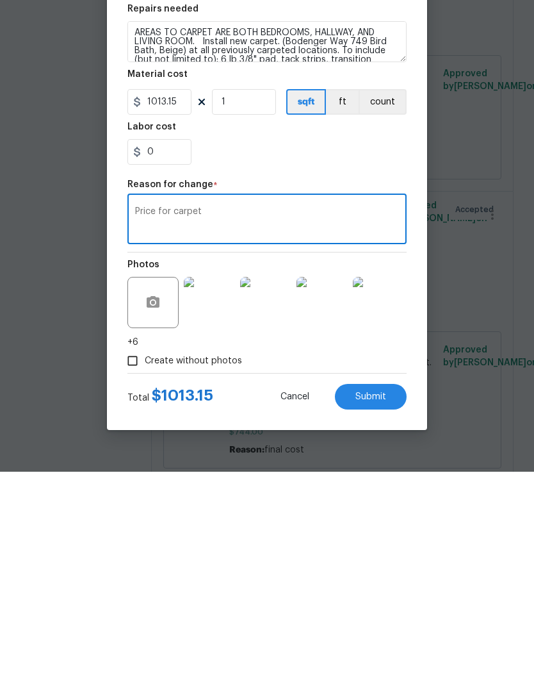
type textarea "Price for carpet"
click at [380, 609] on span "Submit" at bounding box center [371, 614] width 31 height 10
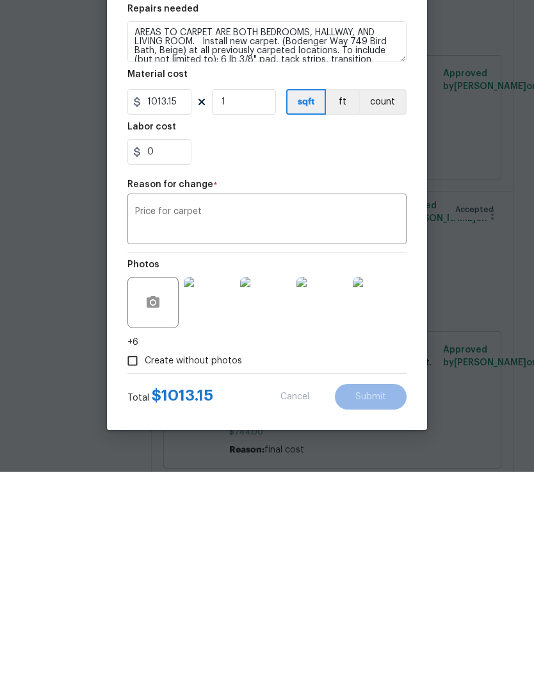
scroll to position [48, 0]
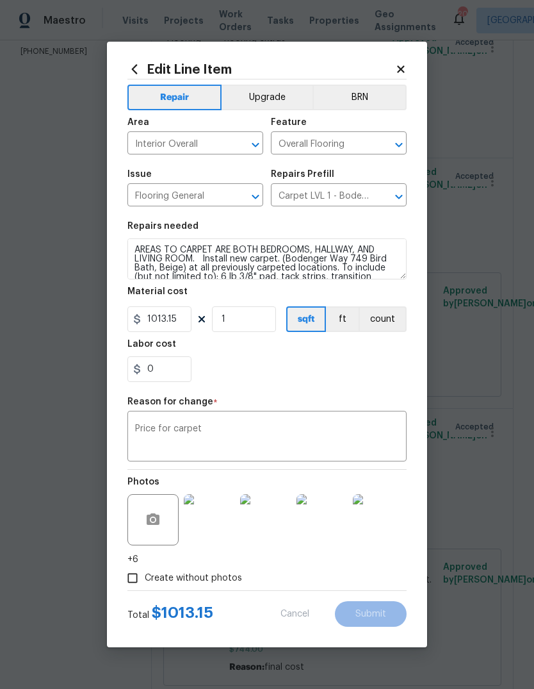
type input "480"
type input "1.55"
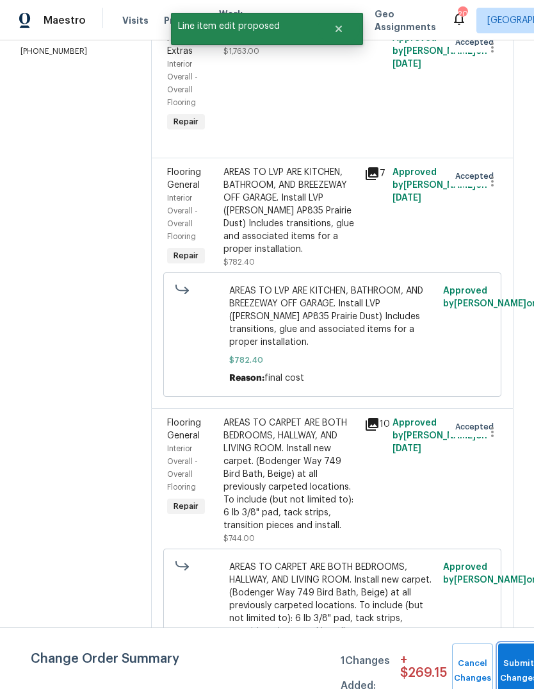
click at [508, 666] on button "Submit Changes" at bounding box center [518, 670] width 41 height 55
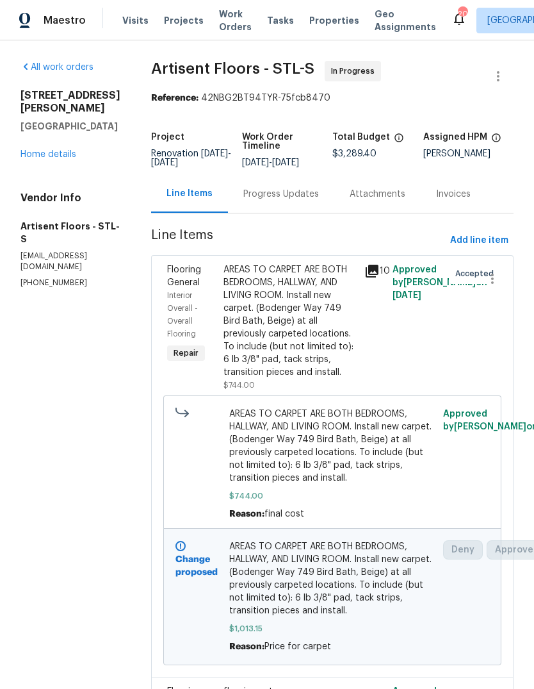
scroll to position [0, 0]
click at [69, 150] on link "Home details" at bounding box center [49, 154] width 56 height 9
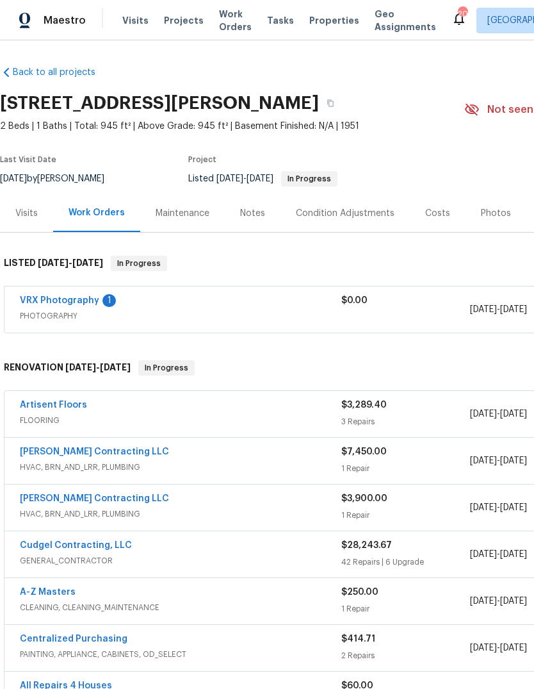
click at [87, 303] on link "VRX Photography" at bounding box center [59, 300] width 79 height 9
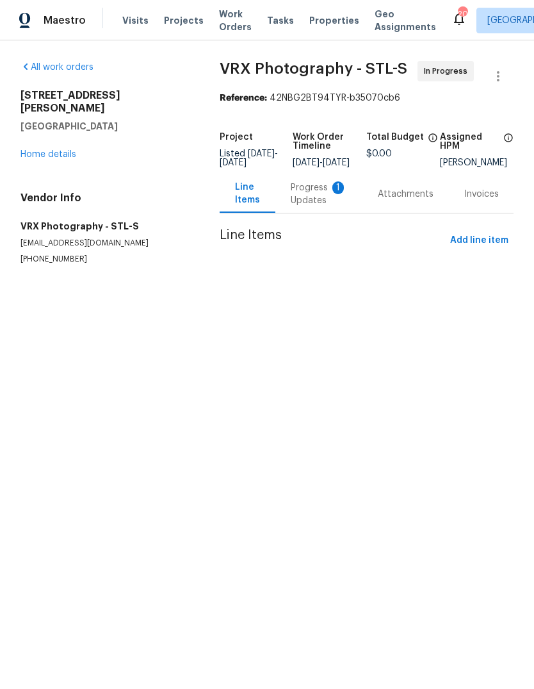
click at [317, 207] on div "Progress Updates 1" at bounding box center [319, 194] width 56 height 26
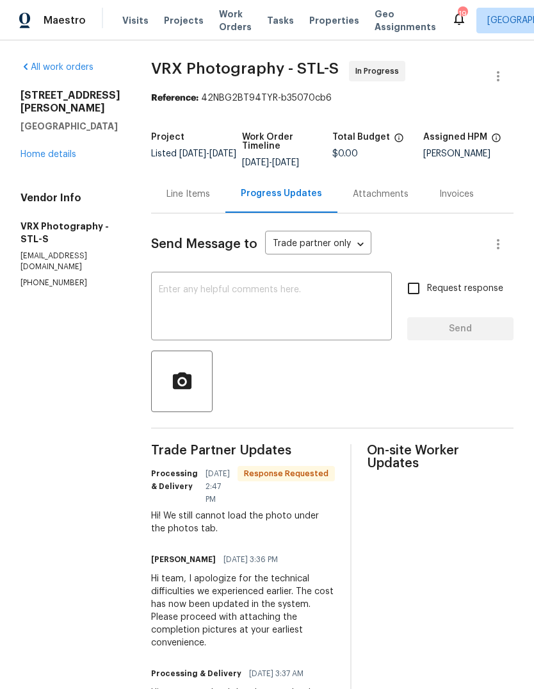
click at [63, 150] on link "Home details" at bounding box center [49, 154] width 56 height 9
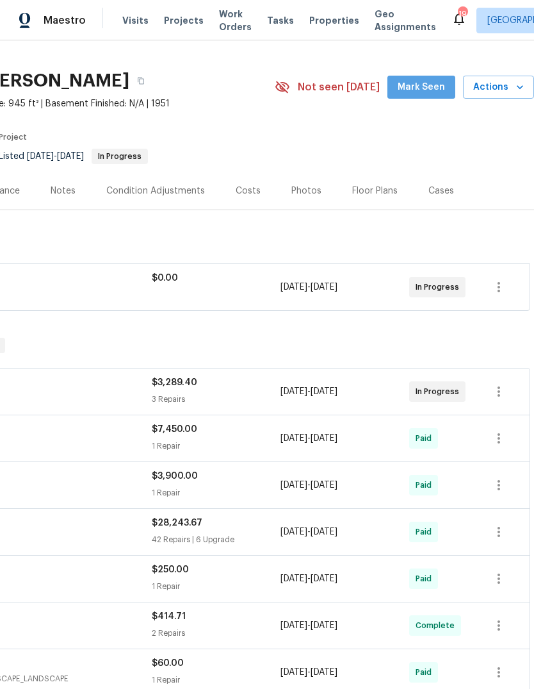
scroll to position [24, 190]
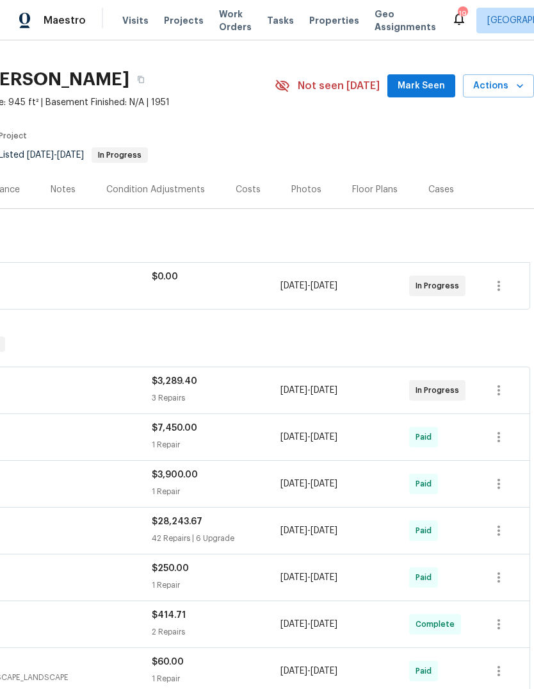
click at [437, 94] on button "Mark Seen" at bounding box center [422, 86] width 68 height 24
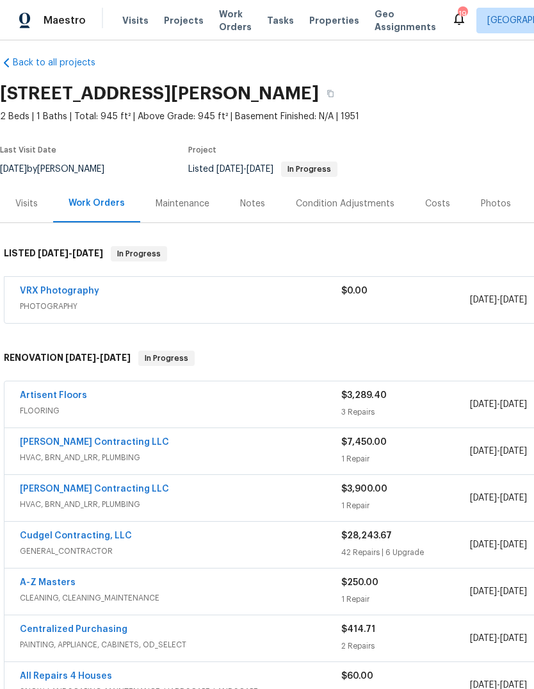
scroll to position [9, 0]
click at [322, 24] on span "Properties" at bounding box center [334, 20] width 50 height 13
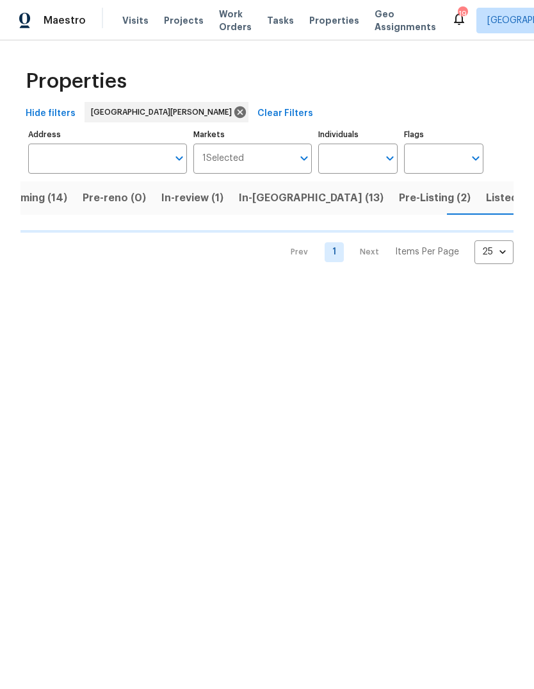
scroll to position [0, 37]
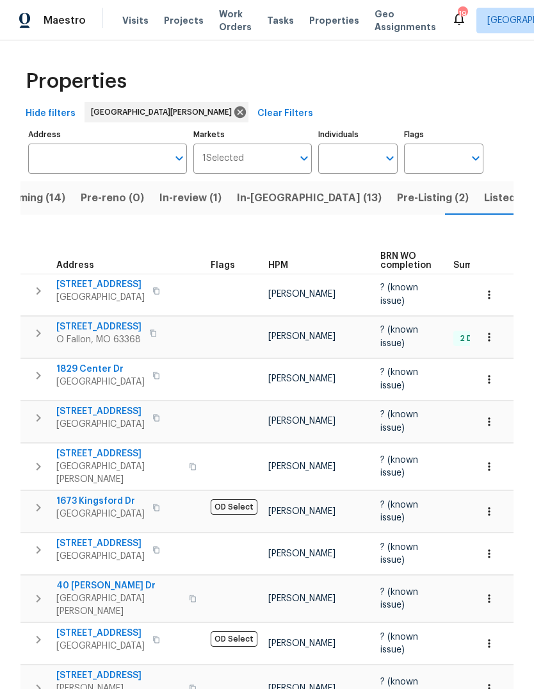
click at [397, 202] on span "Pre-Listing (2)" at bounding box center [433, 198] width 72 height 18
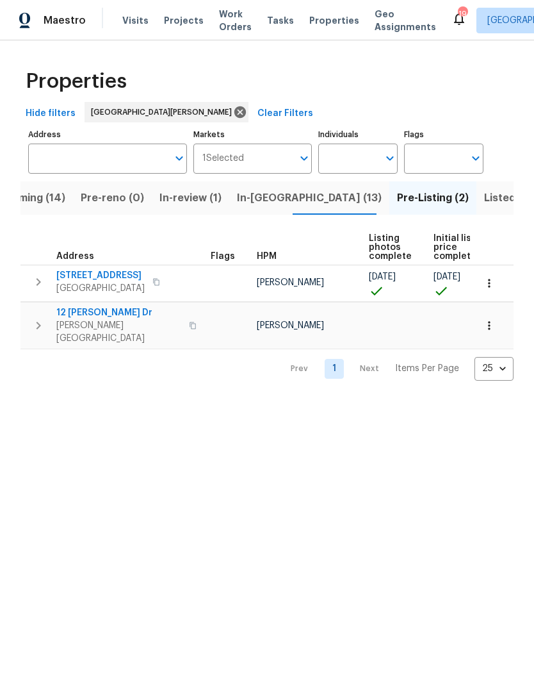
click at [272, 204] on span "In-[GEOGRAPHIC_DATA] (13)" at bounding box center [309, 198] width 145 height 18
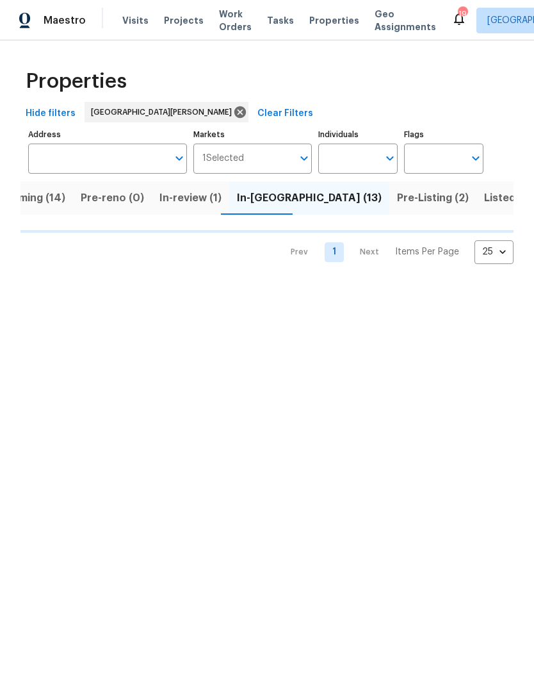
click at [131, 26] on span "Visits" at bounding box center [135, 20] width 26 height 13
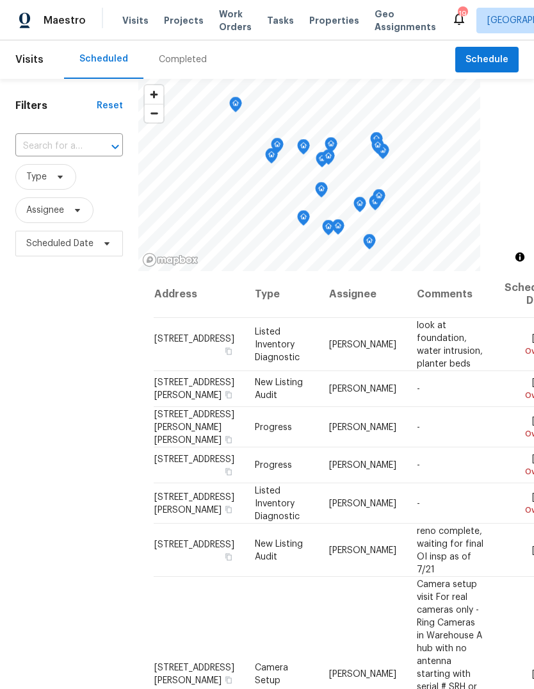
click at [185, 66] on div "Completed" at bounding box center [183, 59] width 79 height 38
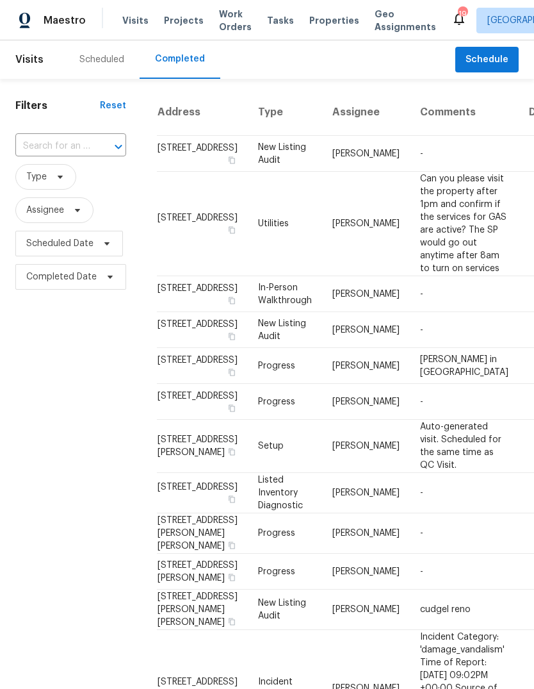
click at [410, 167] on td "-" at bounding box center [464, 154] width 109 height 36
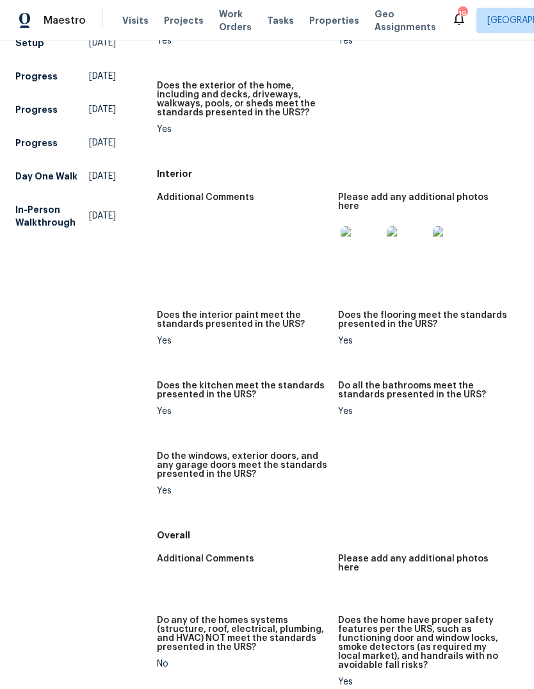
scroll to position [323, 0]
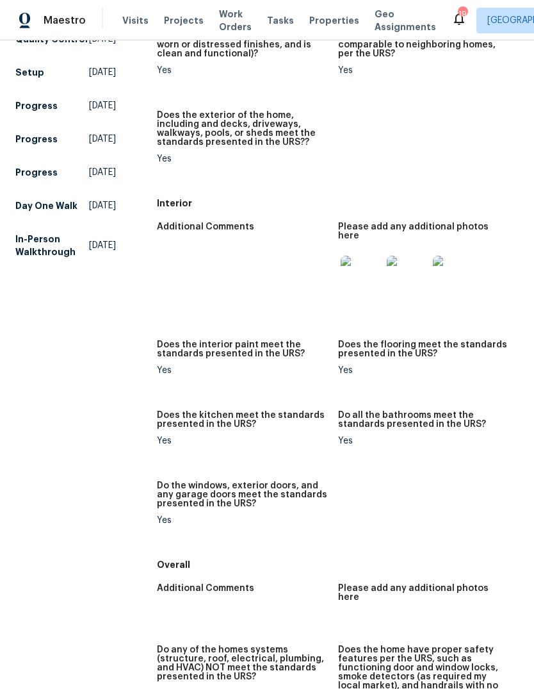
click at [350, 259] on img at bounding box center [361, 276] width 41 height 41
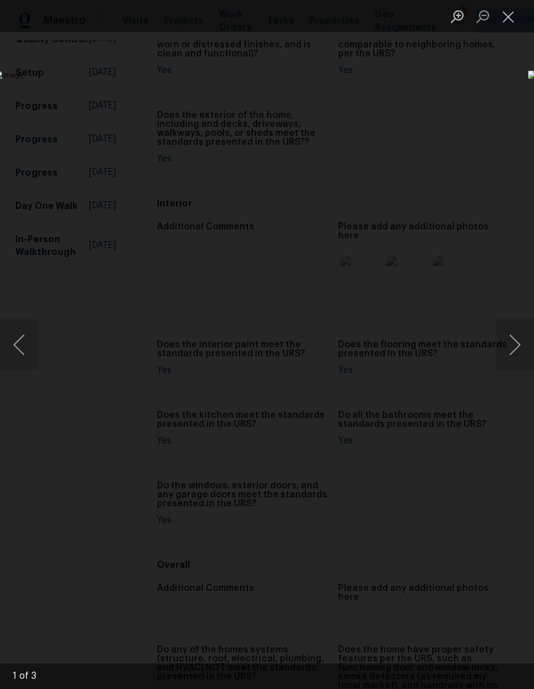
click at [515, 352] on button "Next image" at bounding box center [515, 344] width 38 height 51
click at [516, 363] on button "Next image" at bounding box center [515, 344] width 38 height 51
click at [515, 363] on button "Next image" at bounding box center [515, 344] width 38 height 51
click at [516, 361] on button "Next image" at bounding box center [515, 344] width 38 height 51
click at [500, 15] on button "Close lightbox" at bounding box center [509, 16] width 26 height 22
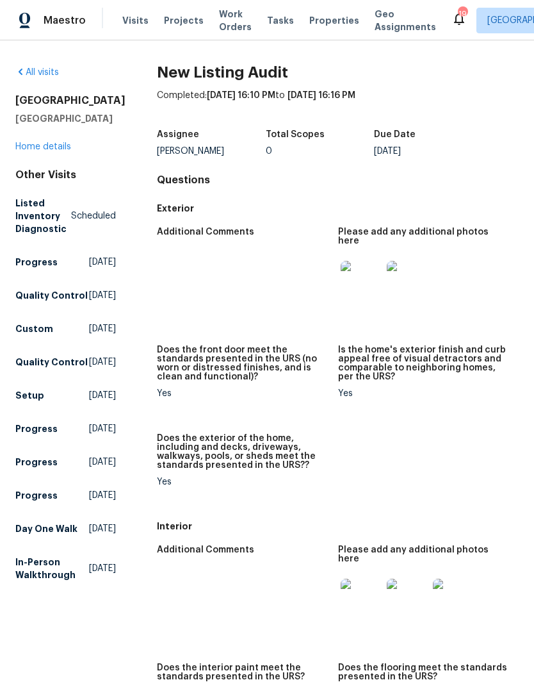
scroll to position [0, 0]
click at [362, 274] on img at bounding box center [361, 281] width 41 height 41
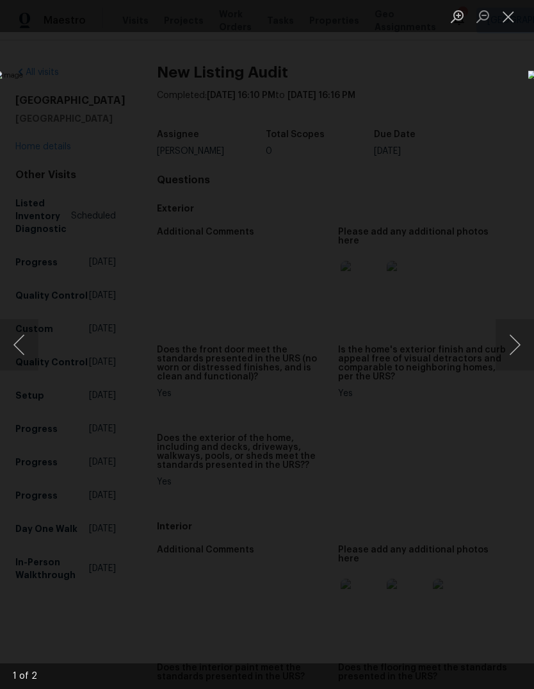
click at [511, 347] on button "Next image" at bounding box center [515, 344] width 38 height 51
click at [30, 334] on button "Previous image" at bounding box center [19, 344] width 38 height 51
click at [504, 19] on button "Close lightbox" at bounding box center [509, 16] width 26 height 22
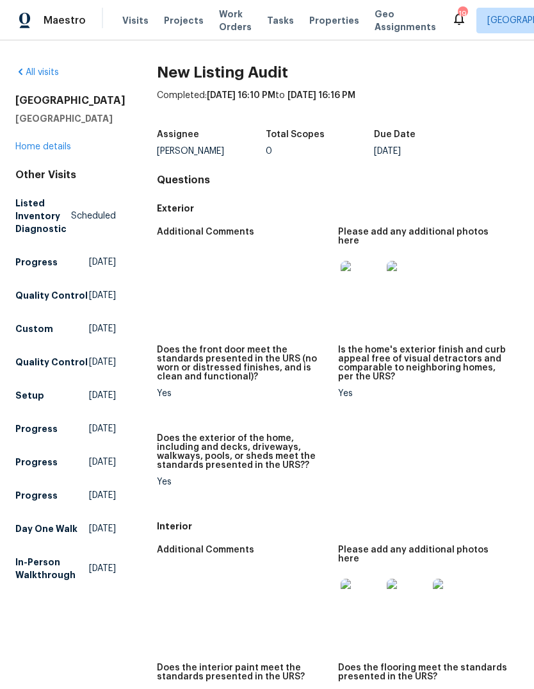
click at [361, 579] on img at bounding box center [361, 599] width 41 height 41
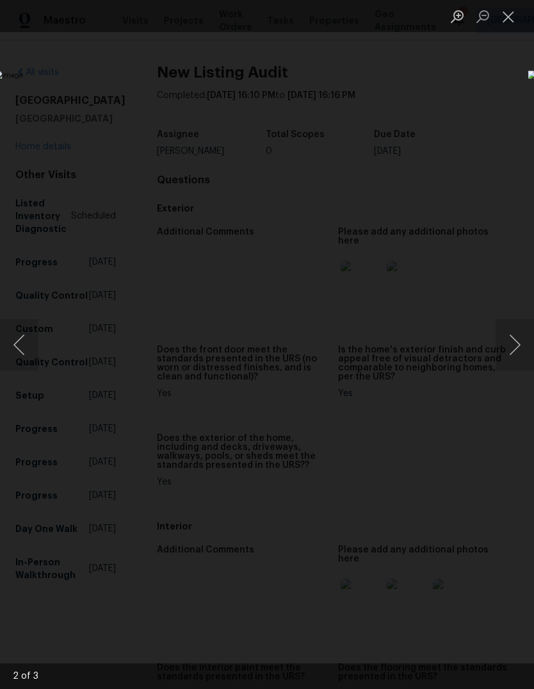
click at [511, 358] on button "Next image" at bounding box center [515, 344] width 38 height 51
click at [518, 354] on button "Next image" at bounding box center [515, 344] width 38 height 51
click at [502, 17] on button "Close lightbox" at bounding box center [509, 16] width 26 height 22
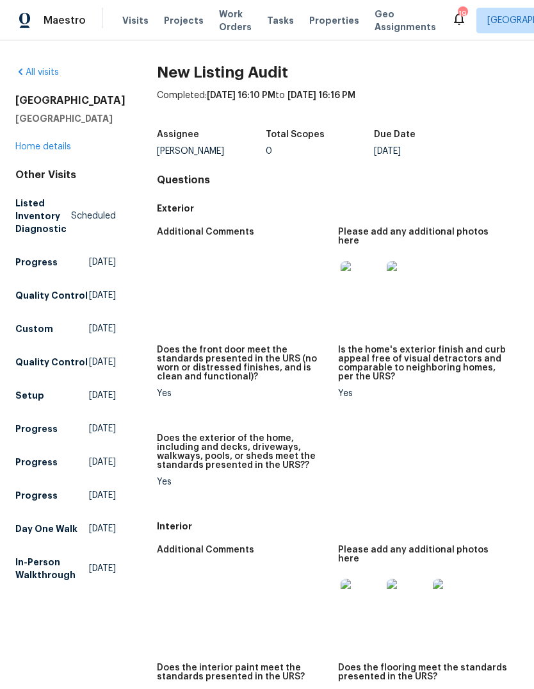
click at [52, 73] on link "All visits" at bounding box center [37, 72] width 44 height 9
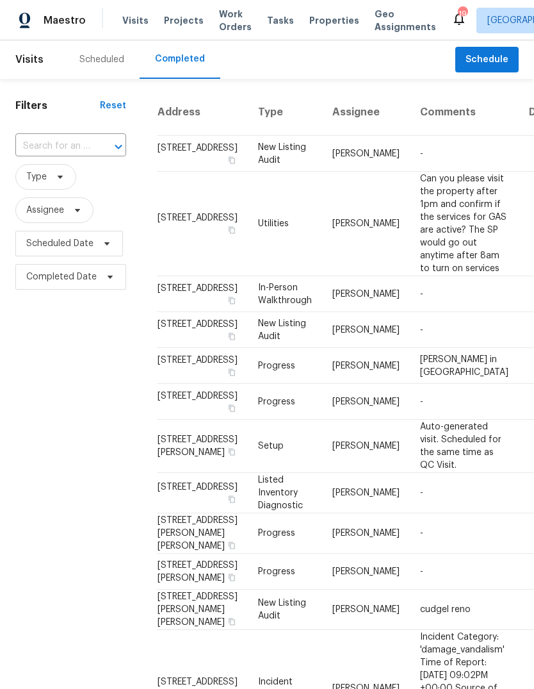
click at [425, 348] on td "-" at bounding box center [464, 330] width 109 height 36
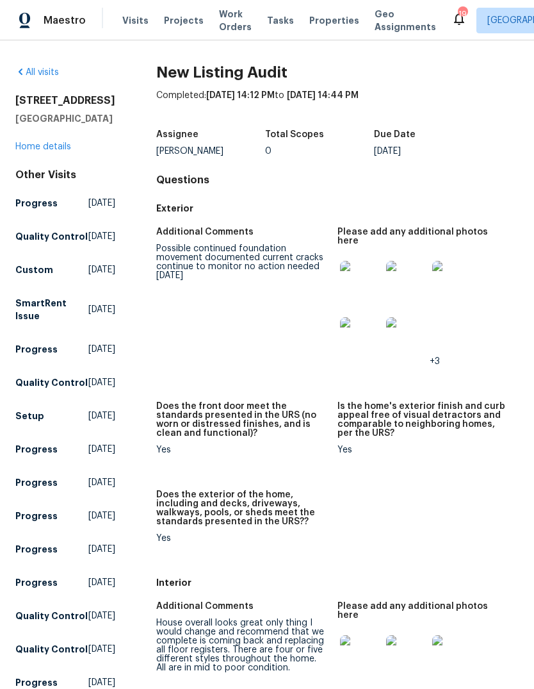
click at [363, 267] on img at bounding box center [360, 281] width 41 height 41
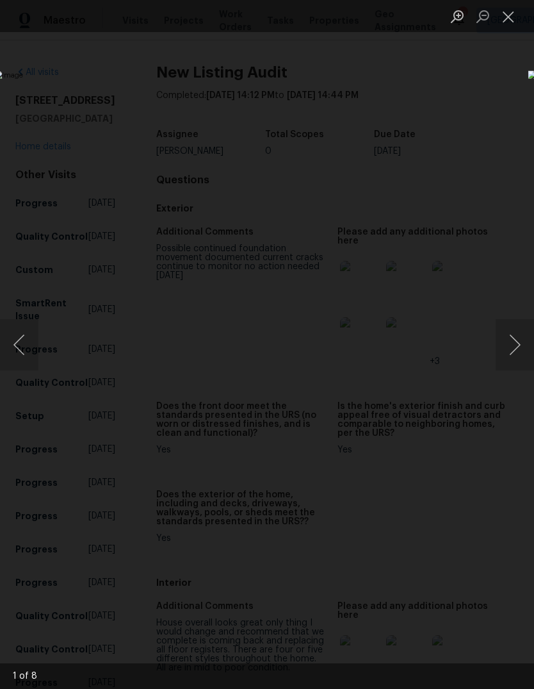
click at [521, 349] on button "Next image" at bounding box center [515, 344] width 38 height 51
click at [520, 356] on button "Next image" at bounding box center [515, 344] width 38 height 51
click at [519, 356] on button "Next image" at bounding box center [515, 344] width 38 height 51
click at [519, 352] on button "Next image" at bounding box center [515, 344] width 38 height 51
click at [519, 350] on button "Next image" at bounding box center [515, 344] width 38 height 51
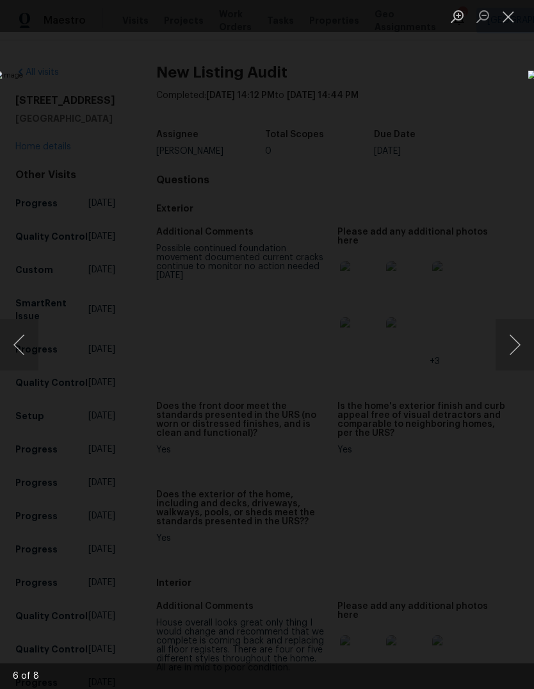
click at [516, 350] on button "Next image" at bounding box center [515, 344] width 38 height 51
click at [521, 346] on button "Next image" at bounding box center [515, 344] width 38 height 51
click at [518, 348] on button "Next image" at bounding box center [515, 344] width 38 height 51
click at [509, 13] on button "Close lightbox" at bounding box center [509, 16] width 26 height 22
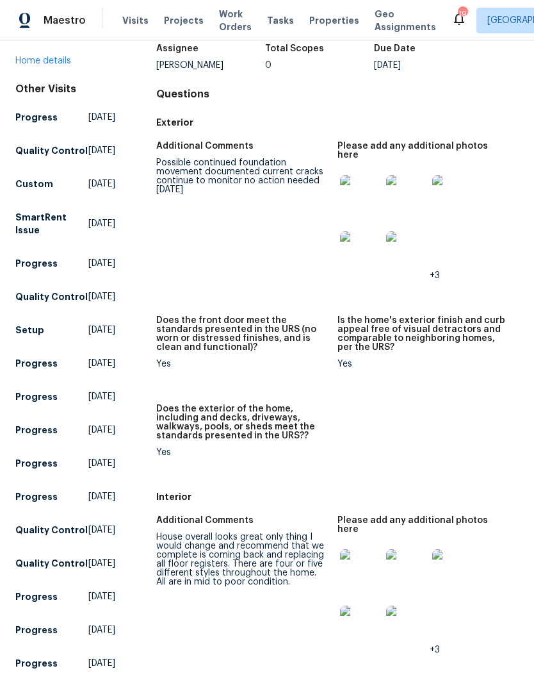
scroll to position [99, 0]
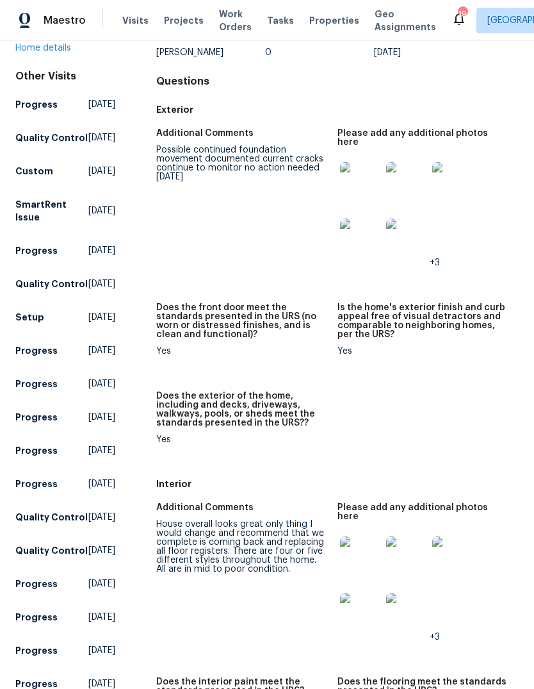
click at [361, 540] on img at bounding box center [360, 556] width 41 height 41
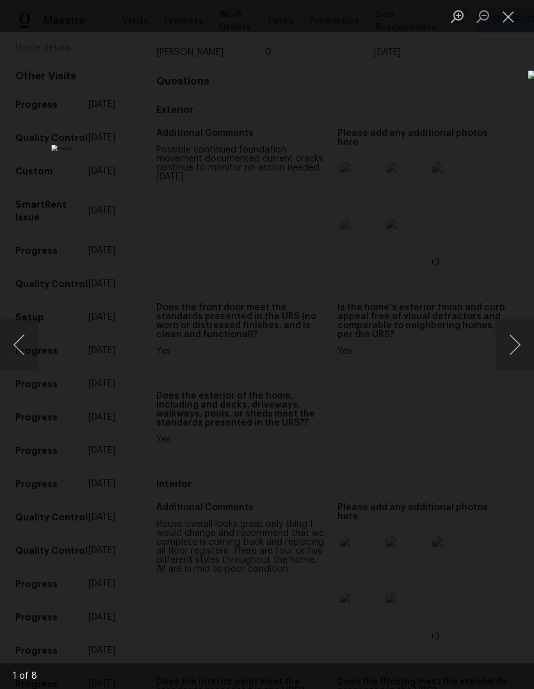
click at [513, 348] on button "Next image" at bounding box center [515, 344] width 38 height 51
click at [522, 354] on button "Next image" at bounding box center [515, 344] width 38 height 51
click at [516, 353] on button "Next image" at bounding box center [515, 344] width 38 height 51
click at [512, 347] on button "Next image" at bounding box center [515, 344] width 38 height 51
click at [513, 347] on button "Next image" at bounding box center [515, 344] width 38 height 51
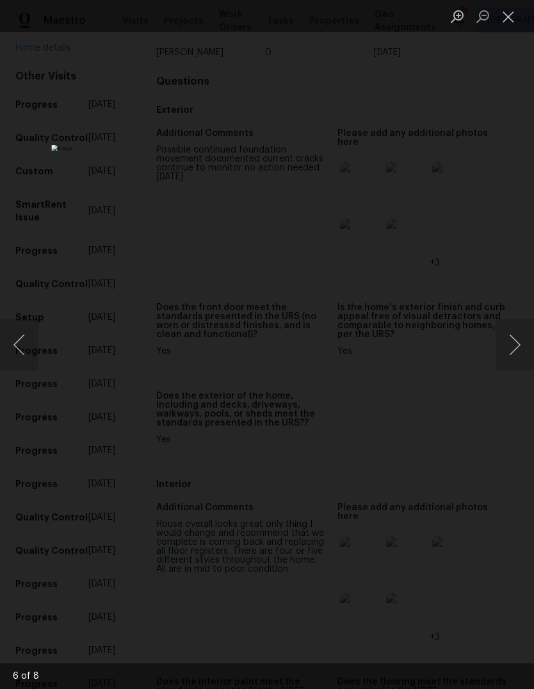
click at [513, 345] on button "Next image" at bounding box center [515, 344] width 38 height 51
click at [513, 344] on button "Next image" at bounding box center [515, 344] width 38 height 51
click at [506, 17] on button "Close lightbox" at bounding box center [509, 16] width 26 height 22
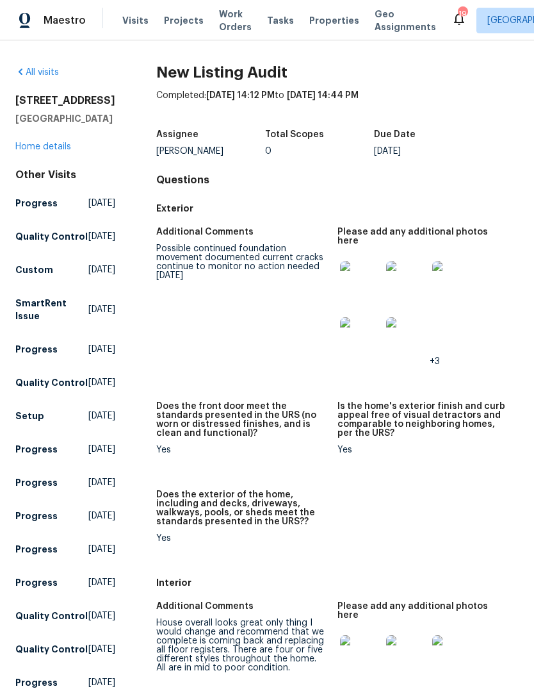
scroll to position [0, 0]
click at [187, 22] on span "Projects" at bounding box center [184, 20] width 40 height 13
